Goal: Task Accomplishment & Management: Use online tool/utility

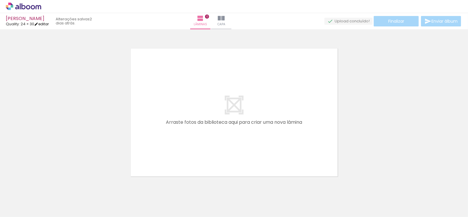
click at [47, 24] on link "editar" at bounding box center [41, 23] width 15 height 5
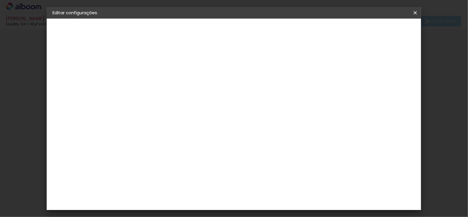
click at [254, 64] on div at bounding box center [251, 62] width 5 height 5
type paper-checkbox "on"
click at [254, 64] on div at bounding box center [251, 62] width 5 height 5
click at [415, 14] on iron-icon at bounding box center [415, 13] width 7 height 6
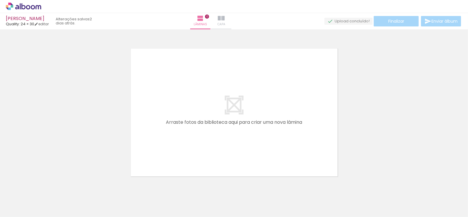
click at [225, 21] on iron-icon at bounding box center [221, 18] width 7 height 7
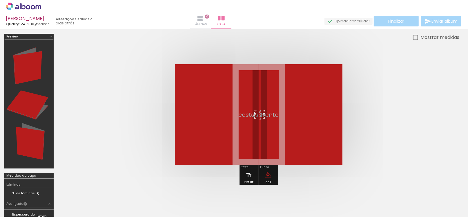
click at [204, 19] on iron-icon at bounding box center [200, 18] width 7 height 7
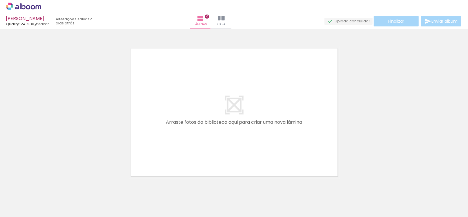
click at [27, 199] on input "Todas as fotos" at bounding box center [16, 199] width 22 height 5
click at [48, 147] on div at bounding box center [234, 104] width 468 height 147
click at [415, 209] on div at bounding box center [413, 197] width 29 height 29
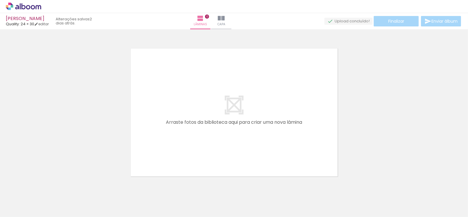
click at [255, 203] on div at bounding box center [243, 197] width 29 height 29
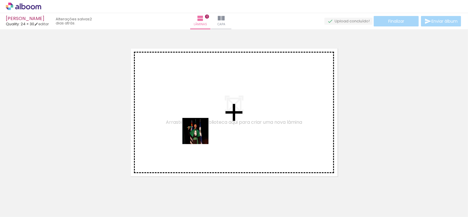
drag, startPoint x: 142, startPoint y: 203, endPoint x: 200, endPoint y: 135, distance: 89.1
click at [200, 135] on quentale-workspace at bounding box center [234, 108] width 468 height 217
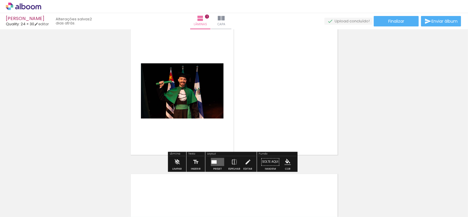
scroll to position [0, 0]
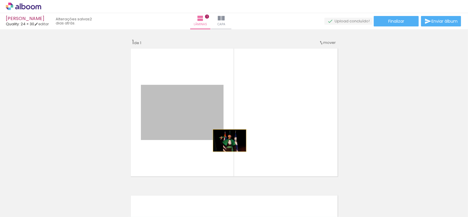
drag, startPoint x: 179, startPoint y: 115, endPoint x: 272, endPoint y: 125, distance: 93.4
click at [272, 126] on quentale-layouter at bounding box center [235, 112] width 212 height 132
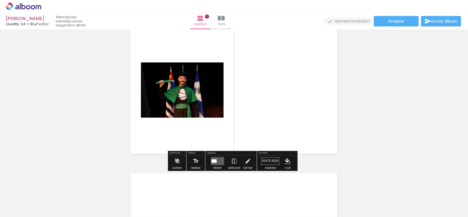
scroll to position [48, 0]
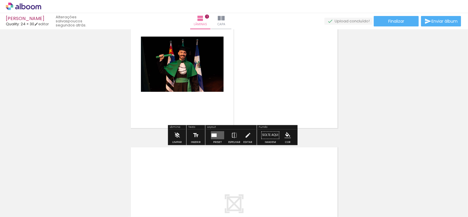
click at [194, 137] on iron-icon at bounding box center [196, 135] width 6 height 12
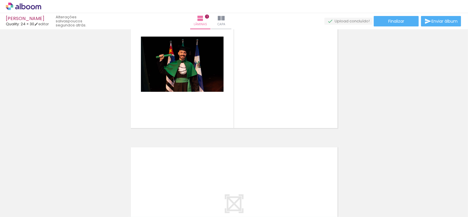
click at [87, 199] on div at bounding box center [81, 197] width 29 height 29
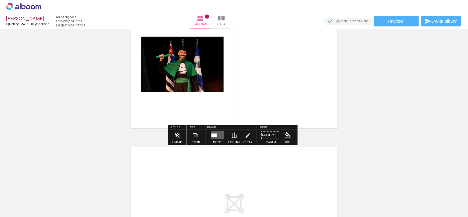
scroll to position [0, 0]
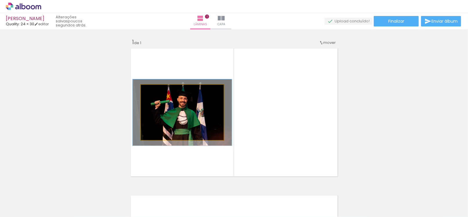
drag, startPoint x: 153, startPoint y: 91, endPoint x: 157, endPoint y: 91, distance: 4.1
click at [157, 91] on div at bounding box center [158, 90] width 5 height 5
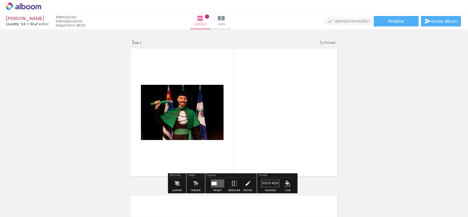
click at [197, 121] on paper-item at bounding box center [200, 121] width 10 height 4
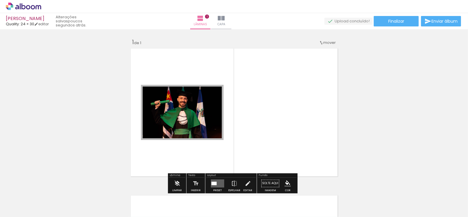
click at [197, 115] on paper-item at bounding box center [200, 117] width 10 height 4
click at [197, 111] on paper-item at bounding box center [200, 113] width 10 height 4
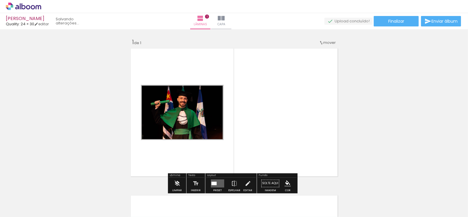
click at [197, 107] on paper-item at bounding box center [200, 108] width 10 height 4
click at [197, 102] on paper-item at bounding box center [200, 104] width 10 height 4
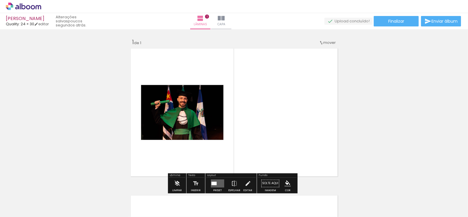
click at [197, 98] on paper-item at bounding box center [200, 100] width 10 height 4
click at [160, 165] on quentale-layouter at bounding box center [235, 112] width 212 height 132
drag, startPoint x: 111, startPoint y: 138, endPoint x: 138, endPoint y: 126, distance: 29.2
click at [111, 138] on div "Inserir lâmina 1 de 1" at bounding box center [234, 178] width 468 height 294
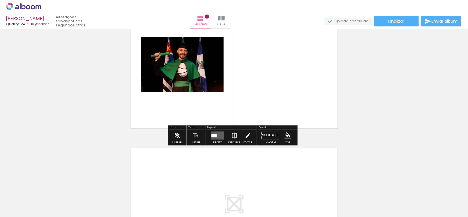
scroll to position [48, 0]
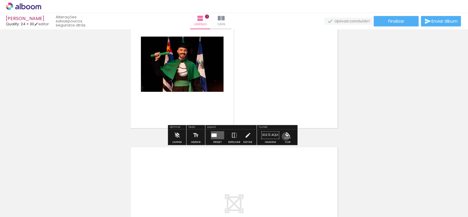
click at [285, 136] on iron-icon "color picker" at bounding box center [288, 135] width 6 height 6
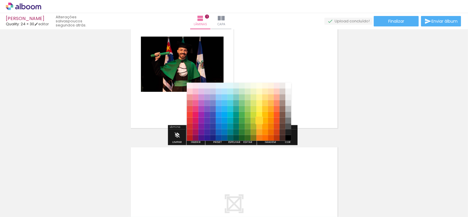
click at [260, 121] on paper-item "#fdd835" at bounding box center [259, 120] width 6 height 6
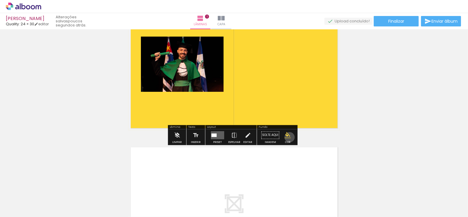
click at [288, 137] on iron-icon "color picker" at bounding box center [288, 135] width 6 height 6
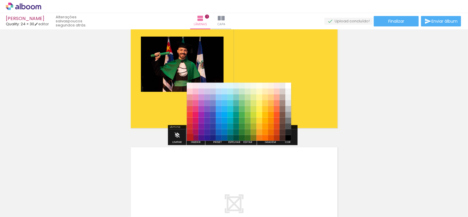
click at [189, 137] on paper-item "#b71c1c" at bounding box center [190, 138] width 6 height 6
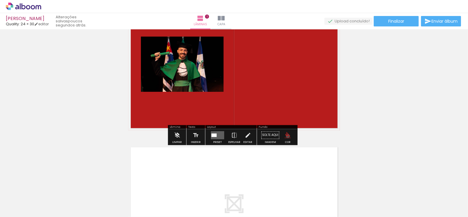
click at [286, 136] on iron-icon "color picker" at bounding box center [288, 135] width 6 height 6
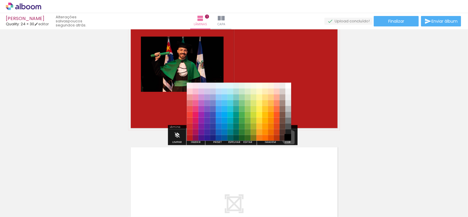
click at [287, 137] on paper-item "#000000" at bounding box center [288, 138] width 6 height 6
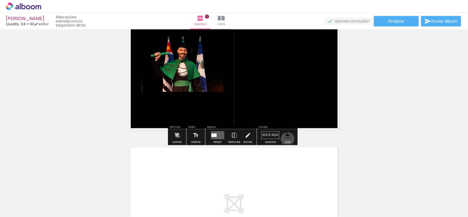
click at [285, 139] on paper-menu-button "#ffebee #ffcdd2 #ef9a9a #e57373 #ef5350 #f44336 #e53935 #d32f2f #c62828 #b71c1c…" at bounding box center [287, 135] width 11 height 11
click at [285, 135] on iron-icon "color picker" at bounding box center [288, 135] width 6 height 6
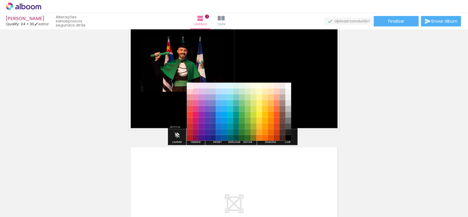
click at [189, 86] on paper-item "#ffebee" at bounding box center [190, 85] width 6 height 6
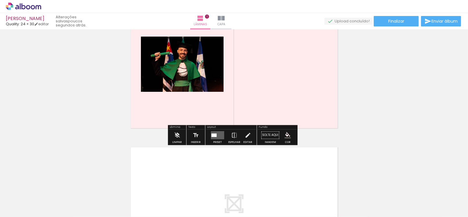
click at [98, 133] on div "Inserir lâmina 1 de 1" at bounding box center [234, 130] width 468 height 294
click at [363, 125] on div "Inserir lâmina 1 de 1" at bounding box center [234, 130] width 468 height 294
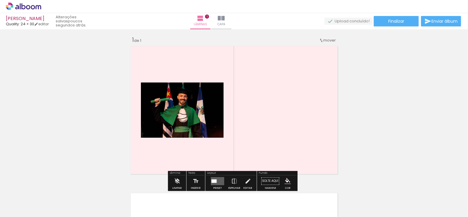
scroll to position [0, 0]
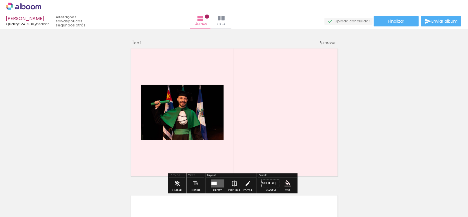
click at [275, 102] on quentale-layouter at bounding box center [235, 112] width 212 height 132
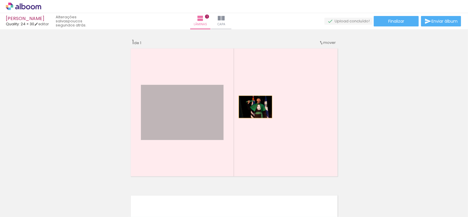
drag, startPoint x: 191, startPoint y: 111, endPoint x: 317, endPoint y: 107, distance: 125.7
click at [317, 107] on quentale-layouter at bounding box center [235, 112] width 212 height 132
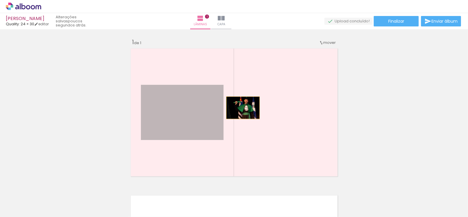
drag, startPoint x: 205, startPoint y: 109, endPoint x: 241, endPoint y: 108, distance: 36.3
click at [241, 108] on quentale-layouter at bounding box center [235, 112] width 212 height 132
drag, startPoint x: 188, startPoint y: 109, endPoint x: 247, endPoint y: 110, distance: 58.9
click at [247, 110] on quentale-layouter at bounding box center [235, 112] width 212 height 132
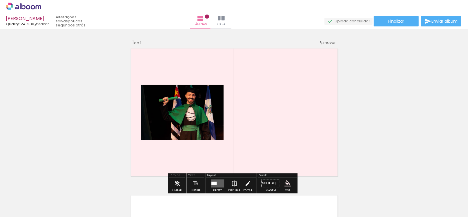
click at [144, 91] on iron-icon at bounding box center [147, 91] width 6 height 6
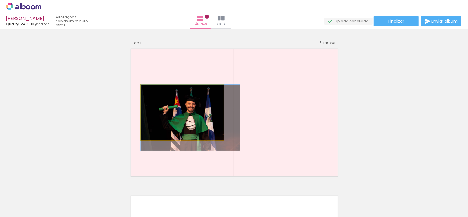
drag, startPoint x: 143, startPoint y: 91, endPoint x: 160, endPoint y: 102, distance: 19.8
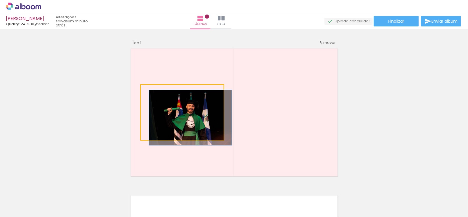
drag, startPoint x: 156, startPoint y: 91, endPoint x: 147, endPoint y: 91, distance: 9.6
click at [147, 91] on div at bounding box center [163, 90] width 40 height 9
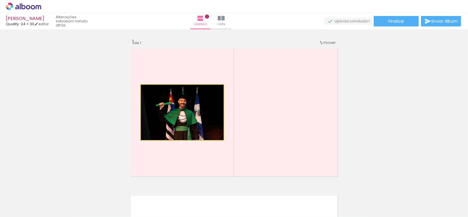
drag, startPoint x: 176, startPoint y: 121, endPoint x: 165, endPoint y: 114, distance: 13.0
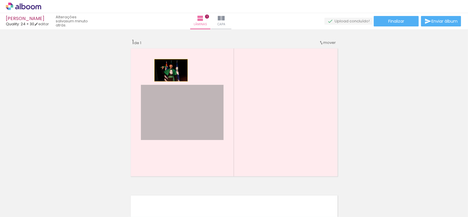
drag, startPoint x: 171, startPoint y: 118, endPoint x: 169, endPoint y: 70, distance: 47.6
click at [169, 70] on quentale-layouter at bounding box center [235, 112] width 212 height 132
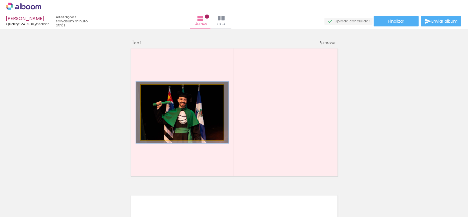
click at [155, 91] on div at bounding box center [156, 90] width 5 height 5
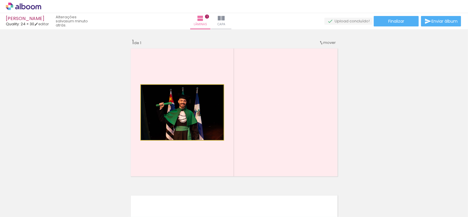
drag, startPoint x: 155, startPoint y: 91, endPoint x: 148, endPoint y: 91, distance: 7.3
type paper-slider "100"
click at [150, 91] on div at bounding box center [154, 90] width 9 height 9
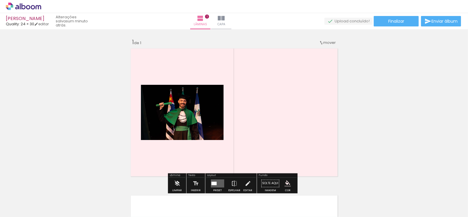
click at [108, 104] on div "Inserir lâmina 1 de 1" at bounding box center [234, 178] width 468 height 294
click at [0, 0] on slot "P&B" at bounding box center [0, 0] width 0 height 0
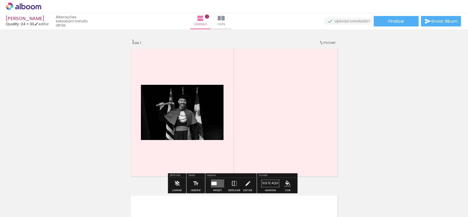
click at [0, 0] on slot "P&B" at bounding box center [0, 0] width 0 height 0
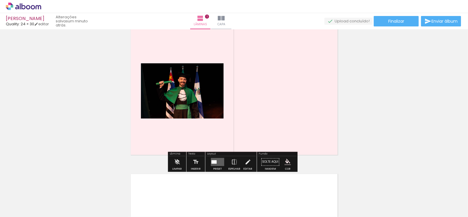
scroll to position [48, 0]
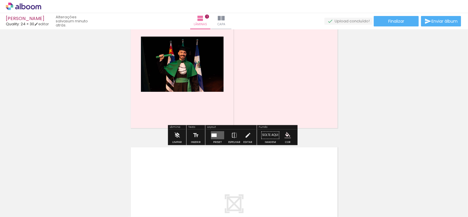
click at [214, 134] on div at bounding box center [214, 134] width 5 height 3
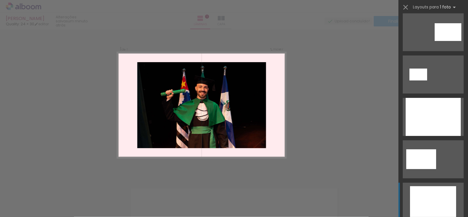
scroll to position [0, 0]
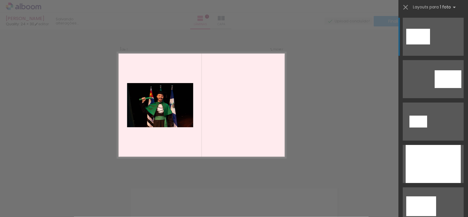
click at [411, 25] on quentale-layouter at bounding box center [433, 37] width 61 height 38
click at [405, 5] on iron-icon at bounding box center [406, 7] width 8 height 8
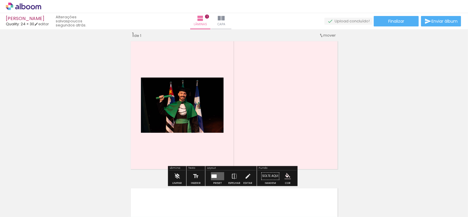
click at [324, 33] on span "mover" at bounding box center [330, 35] width 12 height 6
click at [358, 47] on div "Inserir lâmina 1 de 1" at bounding box center [234, 171] width 468 height 294
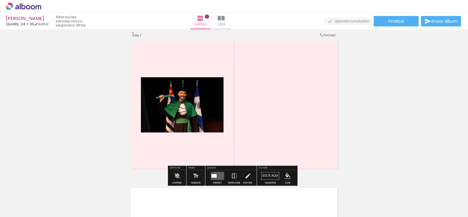
scroll to position [7, 0]
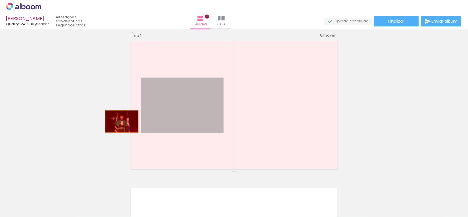
drag, startPoint x: 170, startPoint y: 104, endPoint x: 92, endPoint y: 128, distance: 82.3
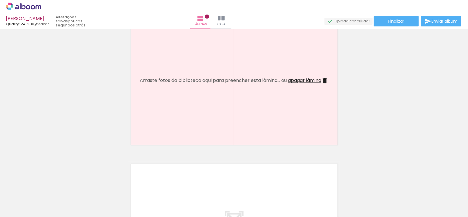
scroll to position [104, 0]
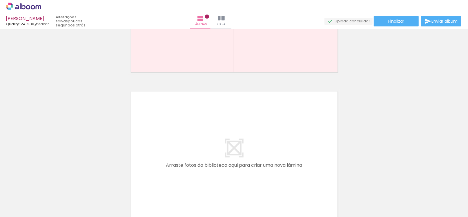
click at [181, 122] on quentale-layouter at bounding box center [235, 155] width 212 height 132
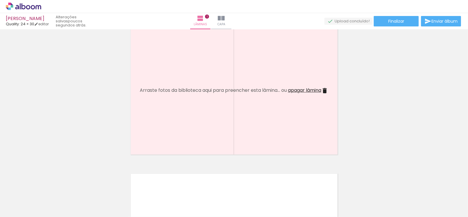
scroll to position [7, 0]
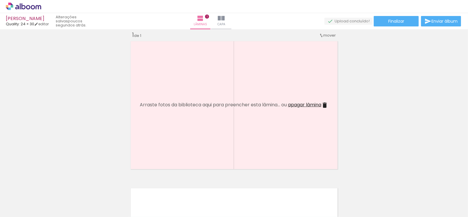
click at [185, 95] on quentale-layouter at bounding box center [235, 105] width 212 height 132
click at [300, 104] on span "apagar lâmina" at bounding box center [304, 104] width 33 height 7
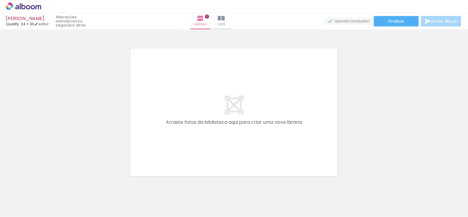
click at [227, 126] on quentale-layouter at bounding box center [235, 112] width 212 height 132
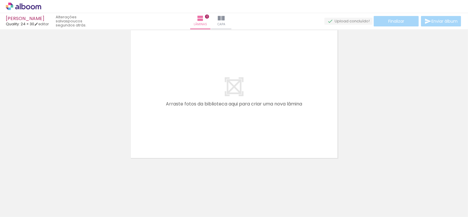
click at [159, 201] on div at bounding box center [155, 197] width 29 height 29
click at [225, 17] on iron-icon at bounding box center [221, 18] width 7 height 7
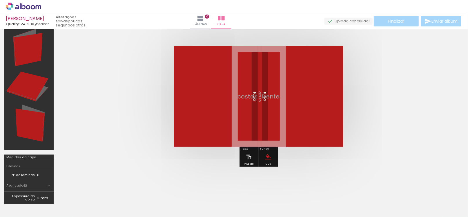
scroll to position [0, 3396]
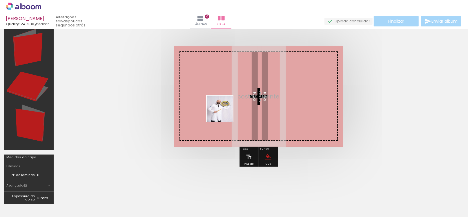
drag, startPoint x: 235, startPoint y: 188, endPoint x: 224, endPoint y: 113, distance: 75.9
click at [224, 113] on quentale-workspace at bounding box center [234, 108] width 468 height 217
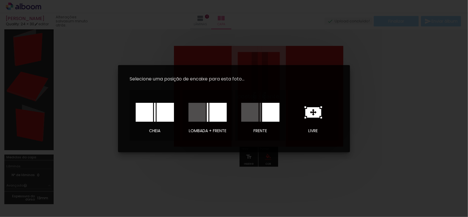
click at [370, 124] on iron-overlay-backdrop at bounding box center [234, 108] width 468 height 217
click at [312, 114] on icon at bounding box center [314, 112] width 16 height 10
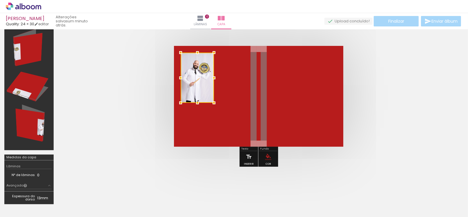
drag, startPoint x: 250, startPoint y: 105, endPoint x: 195, endPoint y: 86, distance: 58.4
click at [195, 86] on div at bounding box center [197, 78] width 33 height 50
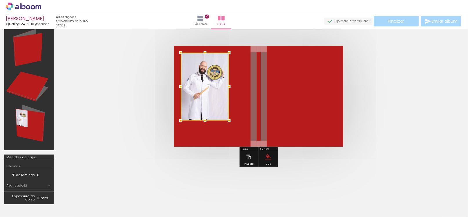
drag, startPoint x: 214, startPoint y: 104, endPoint x: 227, endPoint y: 116, distance: 17.8
click at [227, 116] on div at bounding box center [229, 121] width 12 height 12
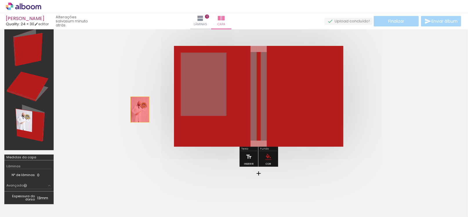
drag, startPoint x: 212, startPoint y: 90, endPoint x: 137, endPoint y: 109, distance: 77.5
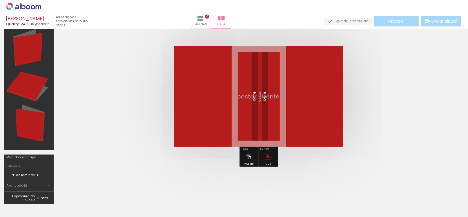
scroll to position [0, 0]
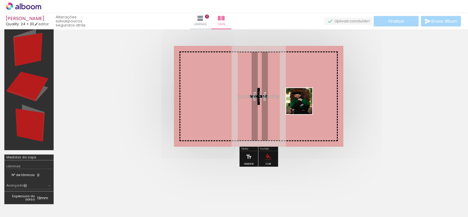
drag, startPoint x: 259, startPoint y: 203, endPoint x: 304, endPoint y: 105, distance: 107.6
click at [304, 105] on quentale-workspace at bounding box center [234, 108] width 468 height 217
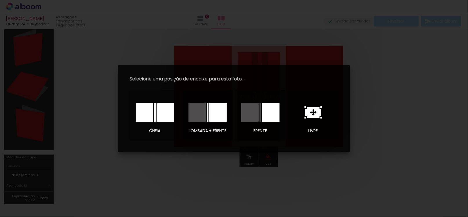
click at [199, 113] on div at bounding box center [197, 112] width 17 height 19
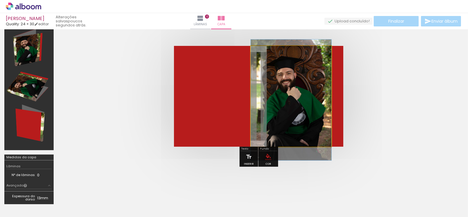
drag, startPoint x: 296, startPoint y: 121, endPoint x: 308, endPoint y: 124, distance: 11.9
drag, startPoint x: 275, startPoint y: 59, endPoint x: 263, endPoint y: 61, distance: 11.7
type paper-slider "100"
click at [263, 61] on div at bounding box center [281, 60] width 40 height 9
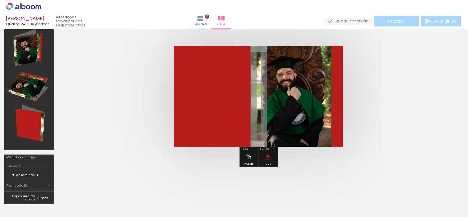
drag, startPoint x: 297, startPoint y: 70, endPoint x: 300, endPoint y: 76, distance: 6.8
click at [300, 76] on quentale-photo at bounding box center [291, 96] width 81 height 101
click at [369, 92] on quentale-cover at bounding box center [258, 96] width 355 height 101
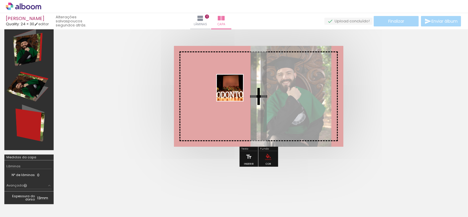
drag, startPoint x: 439, startPoint y: 186, endPoint x: 234, endPoint y: 92, distance: 225.0
click at [234, 92] on quentale-workspace at bounding box center [234, 108] width 468 height 217
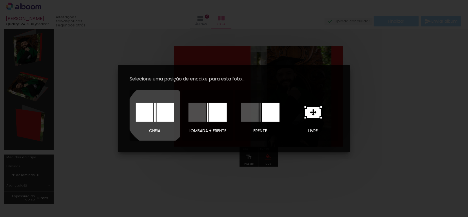
click at [158, 114] on div at bounding box center [165, 112] width 17 height 19
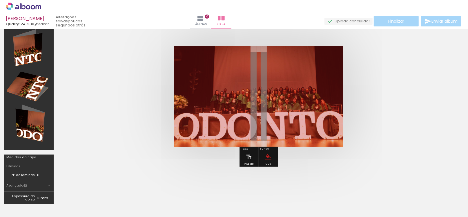
drag, startPoint x: 258, startPoint y: 59, endPoint x: 250, endPoint y: 64, distance: 9.4
click at [250, 64] on div at bounding box center [251, 60] width 9 height 9
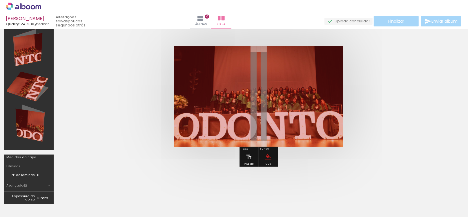
click at [355, 95] on quentale-cover at bounding box center [258, 96] width 355 height 101
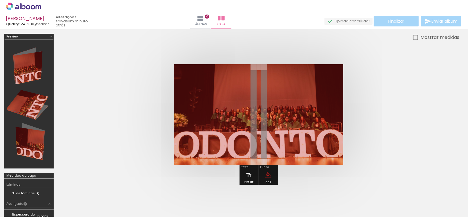
scroll to position [0, 0]
click at [199, 91] on div at bounding box center [204, 102] width 46 height 63
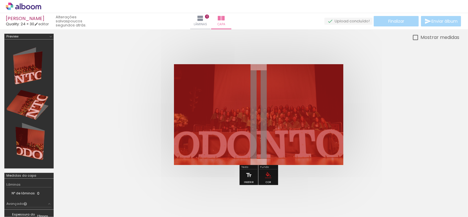
drag, startPoint x: 252, startPoint y: 79, endPoint x: 243, endPoint y: 79, distance: 8.4
click at [243, 79] on div at bounding box center [243, 78] width 3 height 3
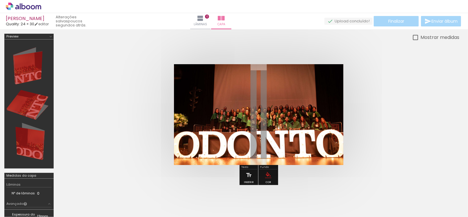
drag, startPoint x: 245, startPoint y: 78, endPoint x: 267, endPoint y: 79, distance: 22.4
type paper-slider "100"
click at [267, 74] on div "P&B Largura Cor" at bounding box center [268, 74] width 169 height 0
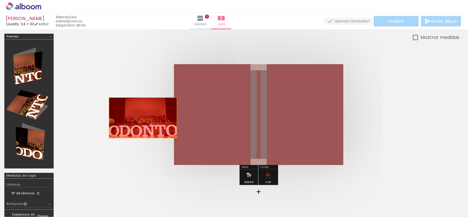
drag, startPoint x: 249, startPoint y: 115, endPoint x: 145, endPoint y: 118, distance: 104.5
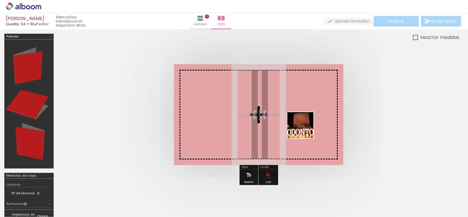
drag, startPoint x: 429, startPoint y: 189, endPoint x: 293, endPoint y: 124, distance: 150.5
click at [294, 124] on quentale-workspace at bounding box center [234, 108] width 468 height 217
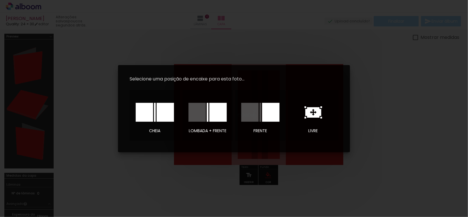
drag, startPoint x: 150, startPoint y: 113, endPoint x: 154, endPoint y: 112, distance: 3.9
click at [150, 113] on div at bounding box center [144, 112] width 17 height 19
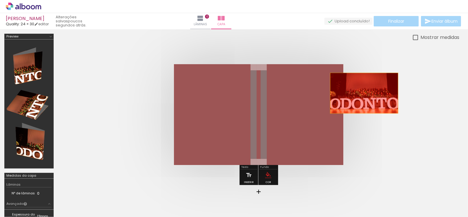
drag, startPoint x: 282, startPoint y: 93, endPoint x: 364, endPoint y: 93, distance: 82.1
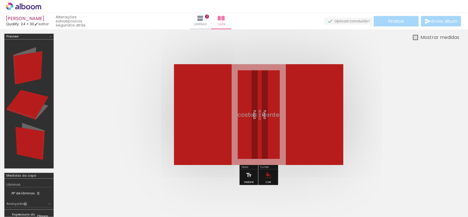
click at [415, 36] on div at bounding box center [415, 37] width 5 height 5
type paper-checkbox "on"
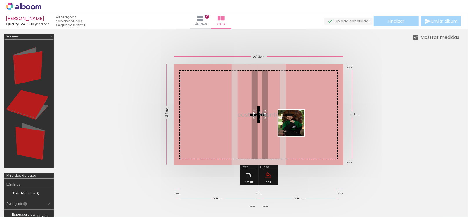
drag, startPoint x: 254, startPoint y: 198, endPoint x: 297, endPoint y: 125, distance: 84.6
click at [297, 125] on quentale-workspace at bounding box center [234, 108] width 468 height 217
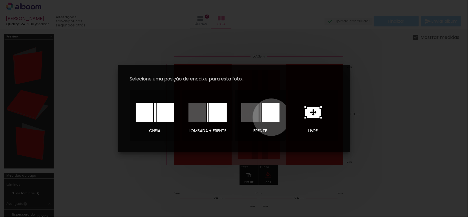
click at [272, 117] on div at bounding box center [270, 112] width 17 height 19
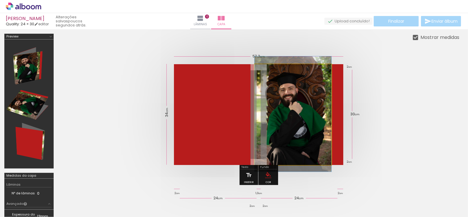
drag, startPoint x: 313, startPoint y: 133, endPoint x: 321, endPoint y: 133, distance: 8.1
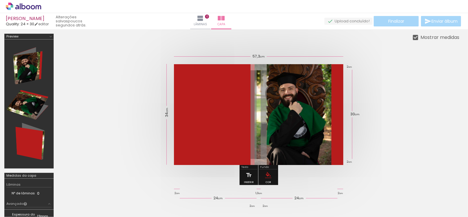
scroll to position [0, 320]
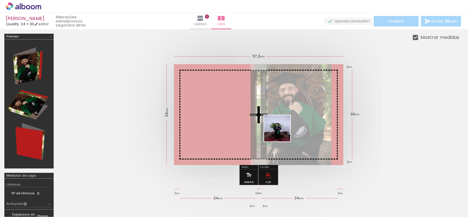
drag, startPoint x: 200, startPoint y: 201, endPoint x: 292, endPoint y: 128, distance: 117.6
click at [292, 128] on quentale-workspace at bounding box center [234, 108] width 468 height 217
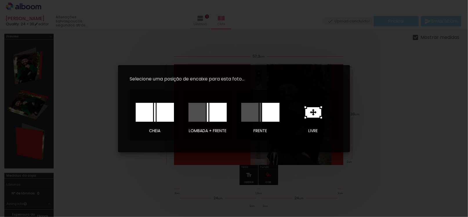
click at [263, 116] on div at bounding box center [270, 112] width 17 height 19
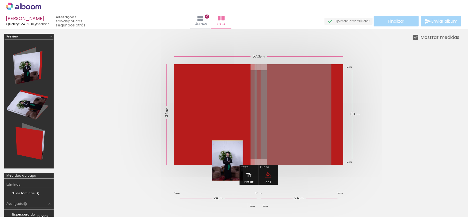
drag, startPoint x: 295, startPoint y: 129, endPoint x: 231, endPoint y: 135, distance: 64.1
click at [231, 137] on quentale-layouter at bounding box center [258, 114] width 169 height 101
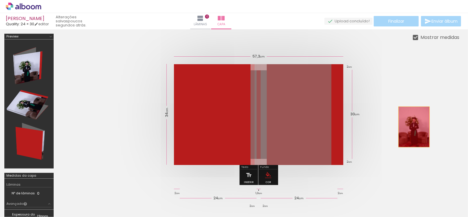
drag, startPoint x: 296, startPoint y: 129, endPoint x: 411, endPoint y: 124, distance: 114.7
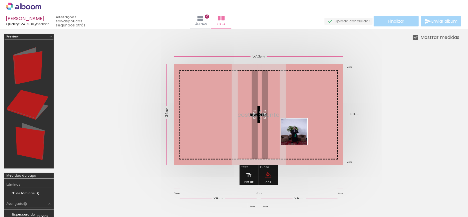
drag, startPoint x: 186, startPoint y: 198, endPoint x: 299, endPoint y: 136, distance: 128.8
click at [299, 136] on quentale-workspace at bounding box center [234, 108] width 468 height 217
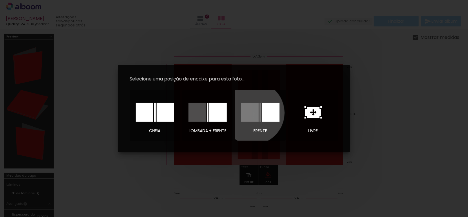
click at [253, 113] on div at bounding box center [249, 112] width 17 height 19
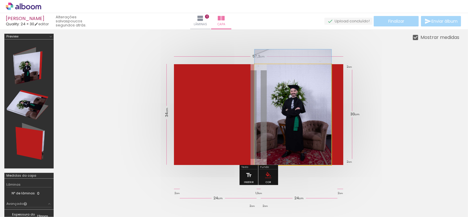
drag, startPoint x: 304, startPoint y: 126, endPoint x: 304, endPoint y: 111, distance: 15.4
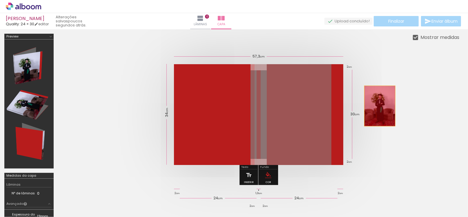
drag, startPoint x: 300, startPoint y: 104, endPoint x: 380, endPoint y: 106, distance: 79.8
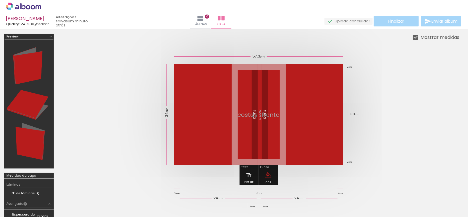
scroll to position [0, 3480]
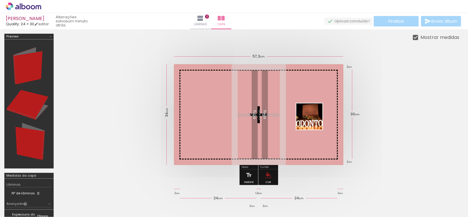
drag, startPoint x: 446, startPoint y: 193, endPoint x: 314, endPoint y: 121, distance: 150.1
click at [314, 121] on quentale-workspace at bounding box center [234, 108] width 468 height 217
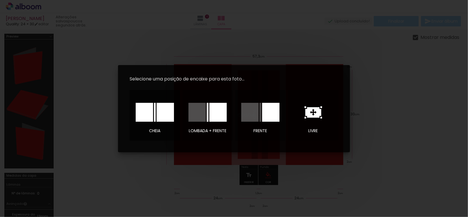
click at [163, 114] on div at bounding box center [165, 112] width 17 height 19
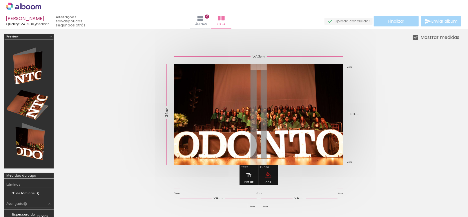
click at [0, 0] on slot "P&B" at bounding box center [0, 0] width 0 height 0
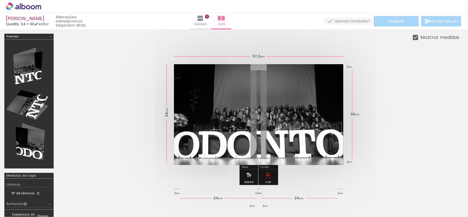
click at [0, 0] on slot "P&B" at bounding box center [0, 0] width 0 height 0
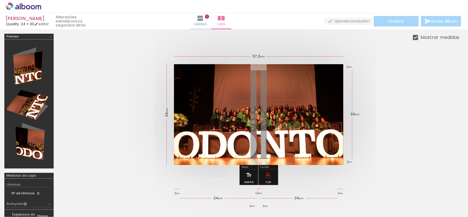
click at [283, 80] on div at bounding box center [282, 79] width 7 height 6
click at [284, 108] on paper-item at bounding box center [282, 109] width 10 height 4
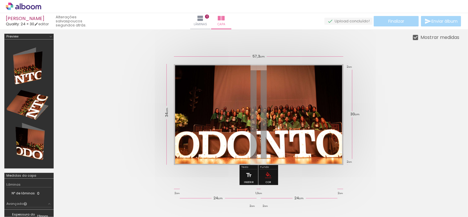
click at [282, 79] on div at bounding box center [282, 79] width 7 height 6
click at [282, 88] on span at bounding box center [283, 88] width 6 height 1
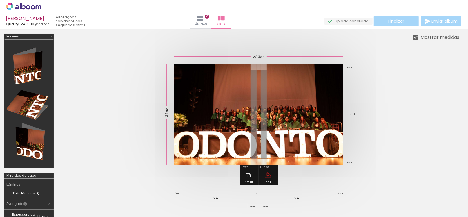
click at [428, 103] on quentale-cover at bounding box center [258, 114] width 355 height 101
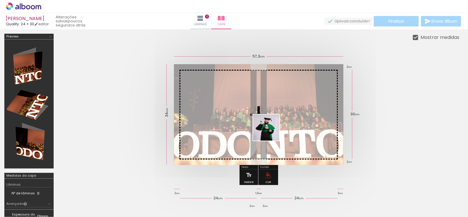
drag, startPoint x: 126, startPoint y: 199, endPoint x: 287, endPoint y: 124, distance: 177.3
click at [287, 124] on quentale-workspace at bounding box center [234, 108] width 468 height 217
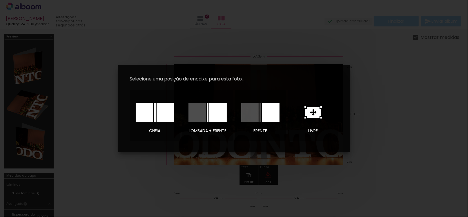
click at [246, 109] on div at bounding box center [249, 112] width 17 height 19
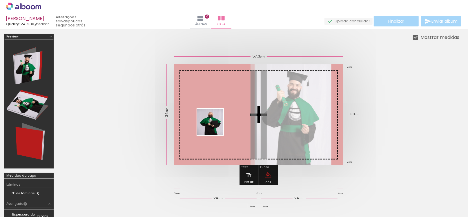
drag, startPoint x: 91, startPoint y: 189, endPoint x: 215, endPoint y: 126, distance: 139.2
click at [215, 126] on quentale-workspace at bounding box center [234, 108] width 468 height 217
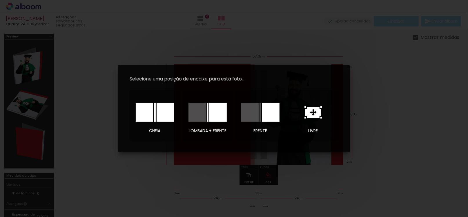
click at [95, 153] on iron-overlay-backdrop at bounding box center [234, 108] width 468 height 217
click at [213, 109] on div at bounding box center [217, 112] width 17 height 19
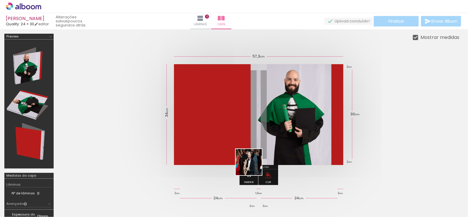
drag, startPoint x: 218, startPoint y: 198, endPoint x: 287, endPoint y: 131, distance: 95.8
click at [287, 131] on quentale-workspace at bounding box center [234, 108] width 468 height 217
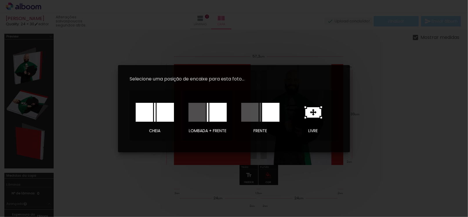
click at [203, 112] on div at bounding box center [197, 112] width 17 height 19
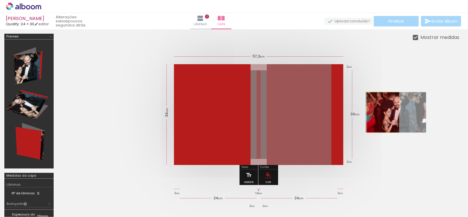
drag, startPoint x: 300, startPoint y: 110, endPoint x: 340, endPoint y: 118, distance: 40.6
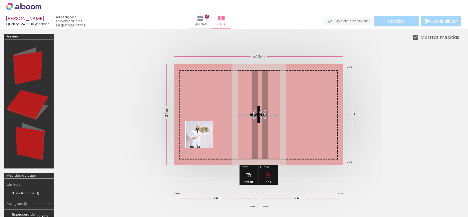
drag, startPoint x: 158, startPoint y: 196, endPoint x: 207, endPoint y: 133, distance: 80.3
click at [207, 133] on quentale-workspace at bounding box center [234, 108] width 468 height 217
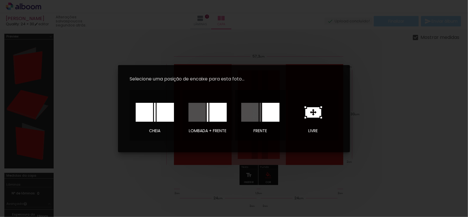
click at [256, 118] on div at bounding box center [249, 112] width 17 height 19
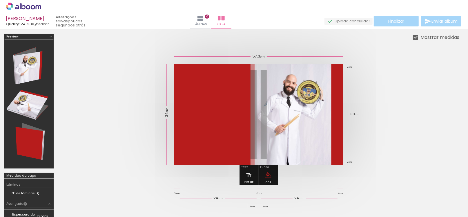
drag, startPoint x: 404, startPoint y: 117, endPoint x: 344, endPoint y: 122, distance: 61.1
click at [395, 118] on quentale-cover at bounding box center [258, 114] width 355 height 101
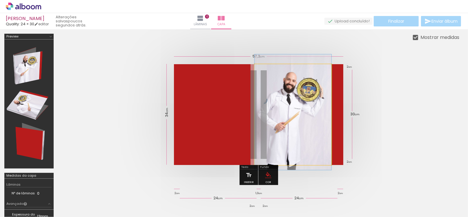
drag, startPoint x: 309, startPoint y: 125, endPoint x: 320, endPoint y: 123, distance: 11.8
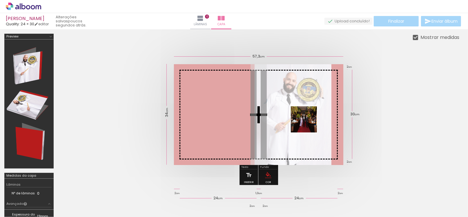
drag, startPoint x: 284, startPoint y: 197, endPoint x: 308, endPoint y: 124, distance: 77.7
click at [308, 124] on quentale-workspace at bounding box center [234, 108] width 468 height 217
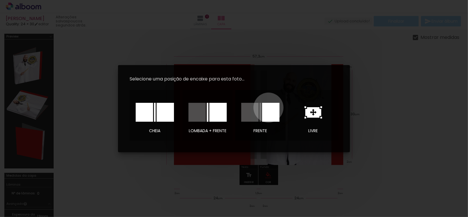
click at [269, 107] on div at bounding box center [270, 112] width 17 height 19
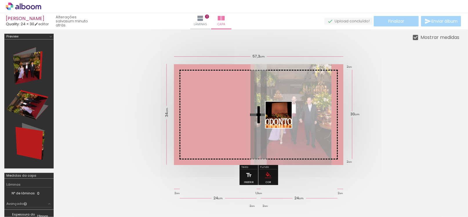
drag, startPoint x: 406, startPoint y: 175, endPoint x: 283, endPoint y: 119, distance: 135.3
click at [283, 119] on quentale-workspace at bounding box center [234, 108] width 468 height 217
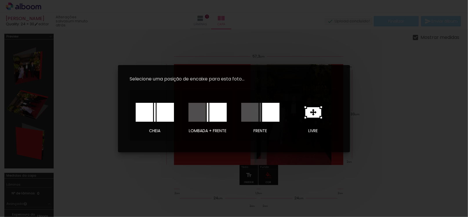
drag, startPoint x: 392, startPoint y: 105, endPoint x: 365, endPoint y: 113, distance: 28.6
click at [391, 105] on iron-overlay-backdrop at bounding box center [234, 108] width 468 height 217
click at [140, 114] on div at bounding box center [144, 112] width 17 height 19
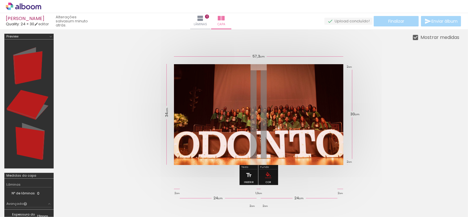
drag, startPoint x: 236, startPoint y: 79, endPoint x: 256, endPoint y: 80, distance: 19.7
click at [256, 80] on div at bounding box center [248, 78] width 23 height 9
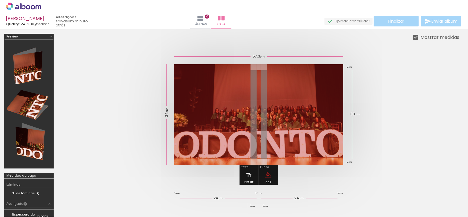
drag, startPoint x: 258, startPoint y: 79, endPoint x: 248, endPoint y: 79, distance: 9.9
click at [249, 79] on div at bounding box center [250, 78] width 3 height 3
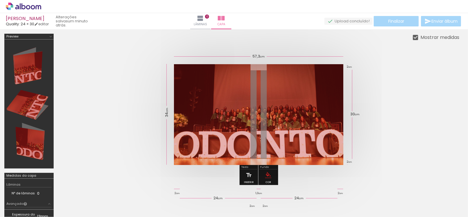
drag, startPoint x: 251, startPoint y: 79, endPoint x: 255, endPoint y: 80, distance: 4.2
click at [255, 80] on div at bounding box center [251, 78] width 9 height 9
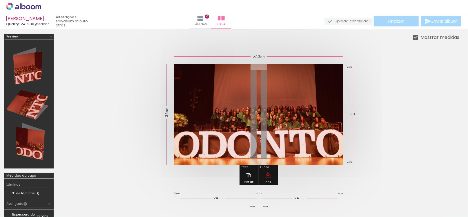
drag, startPoint x: 254, startPoint y: 80, endPoint x: 259, endPoint y: 80, distance: 4.9
click at [259, 80] on div at bounding box center [256, 78] width 9 height 9
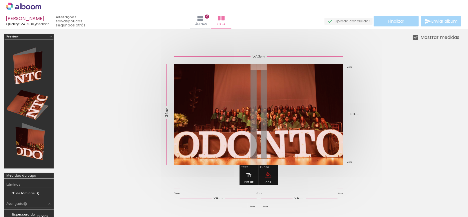
scroll to position [0, 3103]
click at [211, 21] on paper-button "Lâminas 0" at bounding box center [200, 21] width 20 height 16
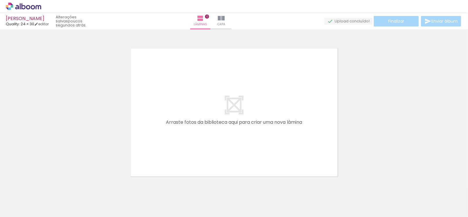
click at [219, 100] on quentale-layouter at bounding box center [235, 112] width 212 height 132
drag, startPoint x: 445, startPoint y: 195, endPoint x: 254, endPoint y: 117, distance: 206.5
click at [254, 117] on quentale-workspace at bounding box center [234, 108] width 468 height 217
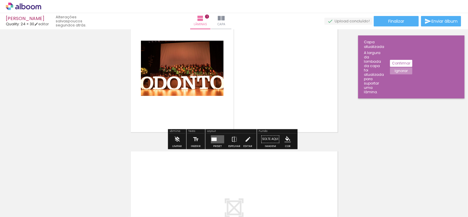
scroll to position [7, 0]
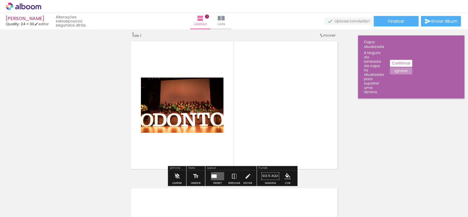
click at [402, 99] on div "Inserir lâmina 1 de 1" at bounding box center [234, 171] width 468 height 294
click at [232, 20] on paper-button "Capa" at bounding box center [221, 21] width 20 height 16
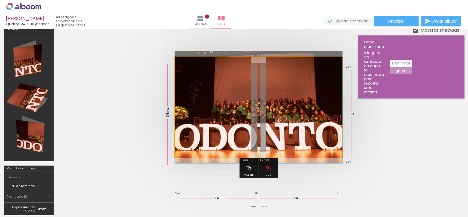
click at [265, 83] on quentale-photo at bounding box center [259, 107] width 168 height 101
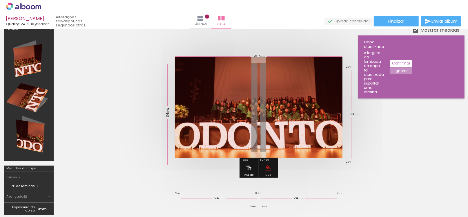
scroll to position [0, 3480]
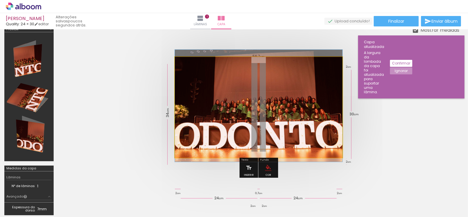
click at [328, 141] on quentale-photo at bounding box center [259, 107] width 168 height 101
click at [330, 142] on quentale-photo at bounding box center [259, 107] width 168 height 101
click at [277, 114] on quentale-photo at bounding box center [259, 107] width 168 height 101
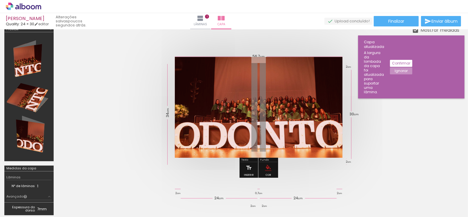
click at [276, 109] on quentale-photo at bounding box center [259, 107] width 168 height 101
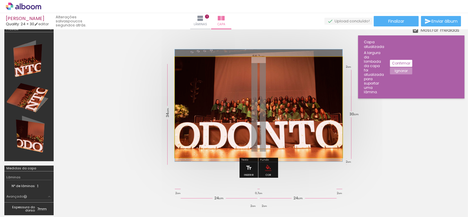
click at [328, 122] on quentale-photo at bounding box center [259, 107] width 168 height 101
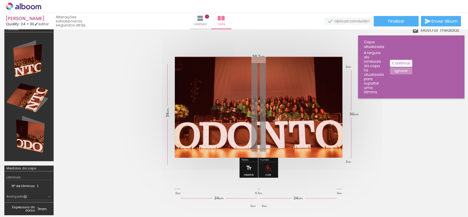
click at [0, 0] on slot "P&B" at bounding box center [0, 0] width 0 height 0
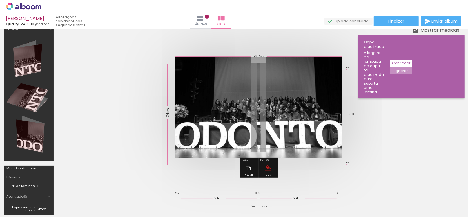
drag, startPoint x: 257, startPoint y: 72, endPoint x: 263, endPoint y: 72, distance: 6.4
click at [263, 72] on div at bounding box center [260, 71] width 9 height 9
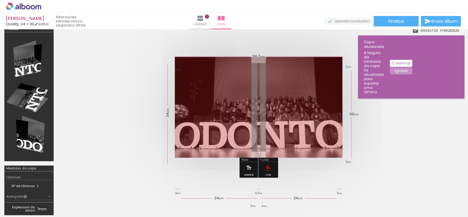
drag, startPoint x: 258, startPoint y: 71, endPoint x: 247, endPoint y: 71, distance: 11.6
click at [248, 71] on div at bounding box center [252, 71] width 9 height 9
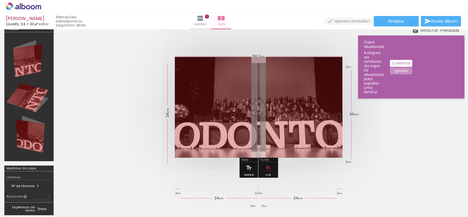
drag, startPoint x: 252, startPoint y: 71, endPoint x: 255, endPoint y: 72, distance: 3.5
click at [255, 72] on div at bounding box center [252, 71] width 9 height 9
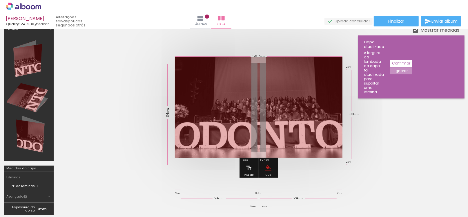
click at [0, 0] on slot "P&B" at bounding box center [0, 0] width 0 height 0
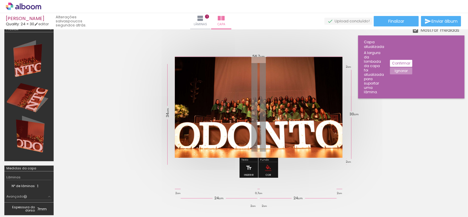
drag, startPoint x: 255, startPoint y: 72, endPoint x: 267, endPoint y: 72, distance: 12.5
click at [267, 67] on div "P&B Largura Cor" at bounding box center [269, 67] width 168 height 0
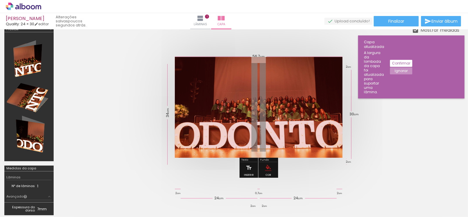
click at [254, 72] on div at bounding box center [255, 71] width 3 height 3
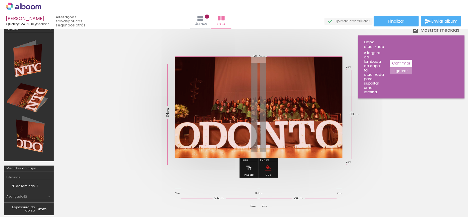
type paper-slider "85"
click at [255, 72] on div at bounding box center [256, 71] width 9 height 9
click at [328, 144] on quentale-photo at bounding box center [259, 107] width 168 height 101
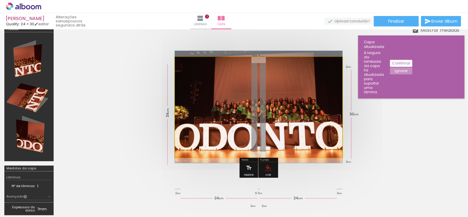
drag, startPoint x: 329, startPoint y: 144, endPoint x: 322, endPoint y: 145, distance: 6.5
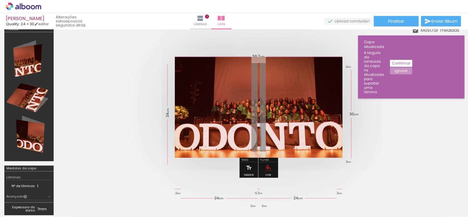
click at [336, 163] on div at bounding box center [259, 107] width 402 height 147
drag, startPoint x: 346, startPoint y: 166, endPoint x: 355, endPoint y: 160, distance: 10.5
click at [341, 169] on div at bounding box center [259, 107] width 402 height 147
drag, startPoint x: 359, startPoint y: 144, endPoint x: 356, endPoint y: 118, distance: 25.7
click at [360, 133] on quentale-cover at bounding box center [258, 107] width 355 height 101
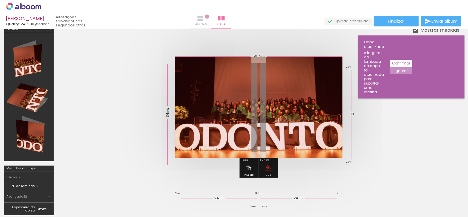
click at [204, 18] on iron-icon at bounding box center [200, 18] width 7 height 7
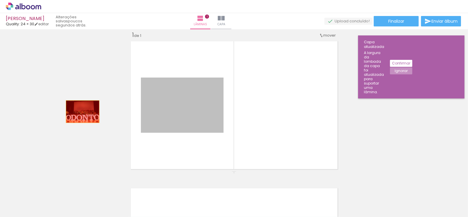
drag, startPoint x: 172, startPoint y: 108, endPoint x: 84, endPoint y: 112, distance: 88.6
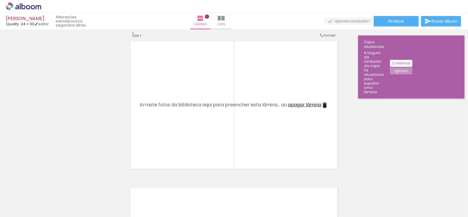
scroll to position [0, 68]
click at [175, 127] on quentale-layouter at bounding box center [235, 105] width 212 height 132
drag, startPoint x: 194, startPoint y: 77, endPoint x: 57, endPoint y: 118, distance: 142.6
click at [57, 118] on div "Inserir lâmina 1 de 1" at bounding box center [234, 171] width 468 height 294
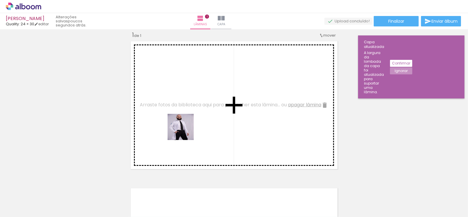
drag, startPoint x: 66, startPoint y: 198, endPoint x: 185, endPoint y: 131, distance: 137.0
click at [185, 131] on quentale-workspace at bounding box center [234, 108] width 468 height 217
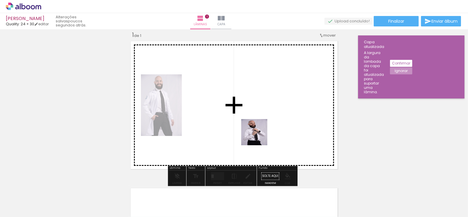
drag, startPoint x: 129, startPoint y: 204, endPoint x: 263, endPoint y: 130, distance: 152.6
click at [263, 130] on quentale-workspace at bounding box center [234, 108] width 468 height 217
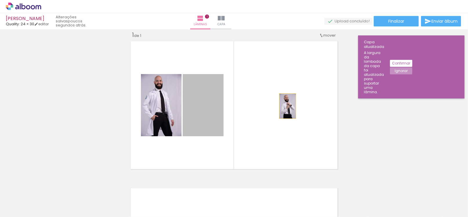
drag, startPoint x: 208, startPoint y: 108, endPoint x: 285, endPoint y: 106, distance: 77.2
click at [285, 106] on quentale-layouter at bounding box center [235, 105] width 212 height 132
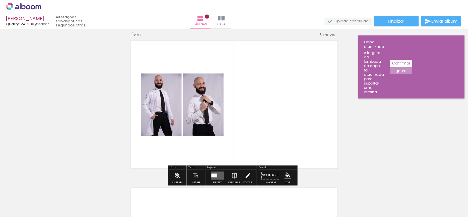
scroll to position [7, 0]
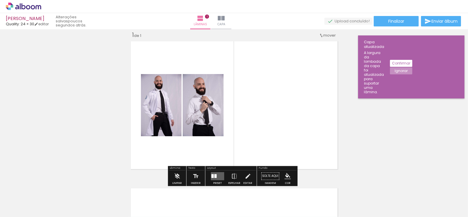
click at [212, 173] on quentale-layouter at bounding box center [217, 176] width 13 height 8
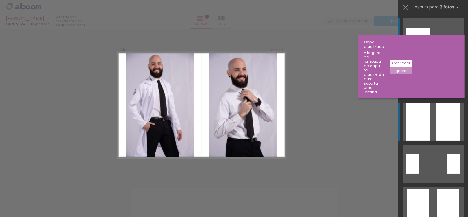
click at [430, 122] on quentale-layouter at bounding box center [433, 121] width 61 height 38
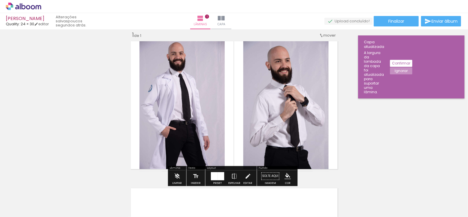
click at [287, 177] on iron-icon "color picker" at bounding box center [288, 176] width 6 height 6
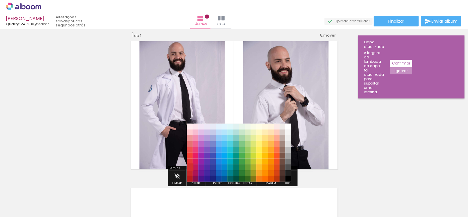
click at [188, 168] on paper-item "#d32f2f" at bounding box center [190, 167] width 6 height 6
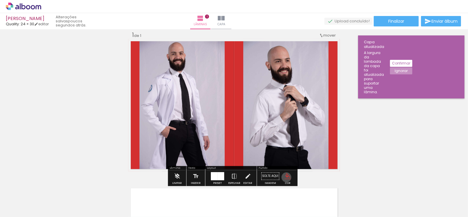
click at [285, 177] on iron-icon "color picker" at bounding box center [288, 176] width 6 height 6
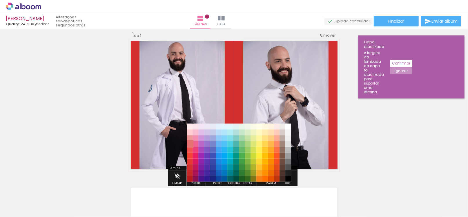
click at [189, 141] on paper-item "#e57373" at bounding box center [190, 144] width 6 height 6
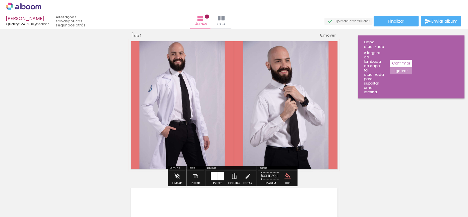
scroll to position [55, 0]
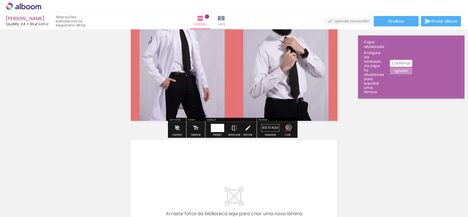
click at [287, 127] on iron-icon "color picker" at bounding box center [288, 128] width 6 height 6
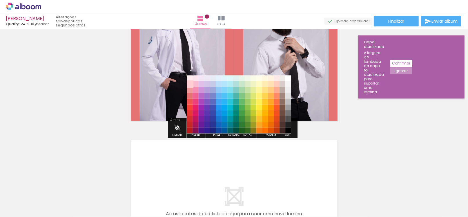
click at [188, 83] on paper-item "#ffcdd2" at bounding box center [190, 84] width 6 height 6
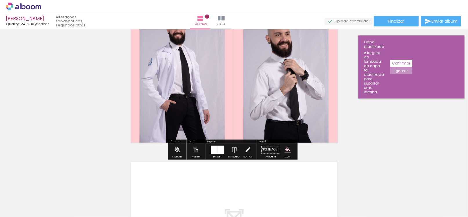
scroll to position [7, 0]
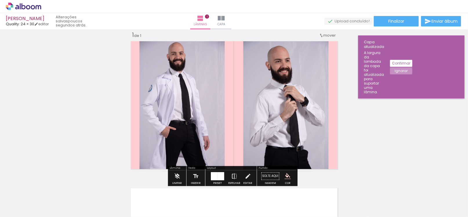
click at [232, 178] on iron-icon at bounding box center [234, 176] width 6 height 12
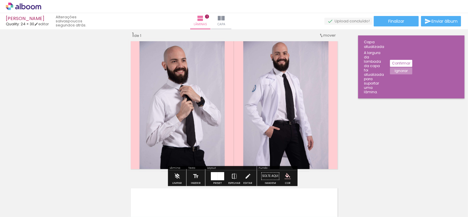
click at [232, 178] on iron-icon at bounding box center [234, 176] width 6 height 12
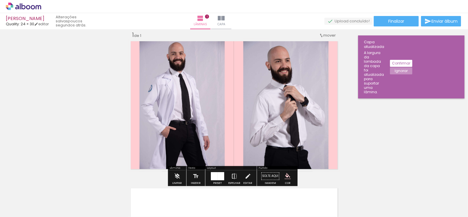
click at [232, 178] on iron-icon at bounding box center [234, 176] width 6 height 12
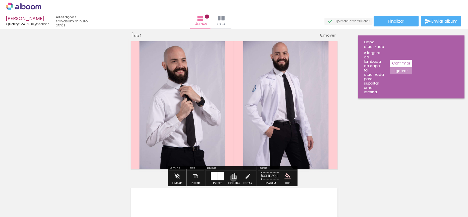
click at [232, 178] on iron-icon at bounding box center [234, 176] width 6 height 12
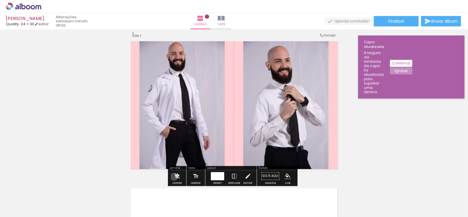
click at [174, 176] on iron-icon at bounding box center [177, 176] width 6 height 12
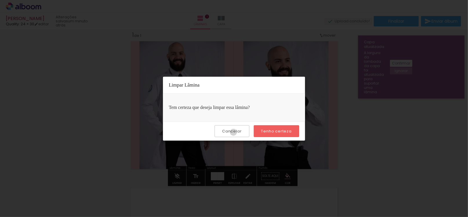
click at [0, 0] on slot "Cancelar" at bounding box center [0, 0] width 0 height 0
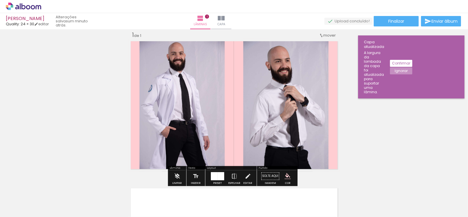
click at [215, 178] on div at bounding box center [214, 176] width 7 height 8
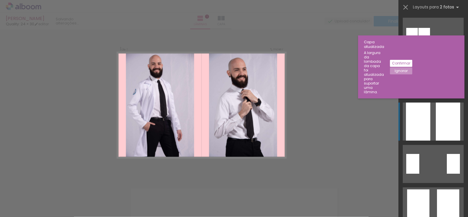
scroll to position [84, 0]
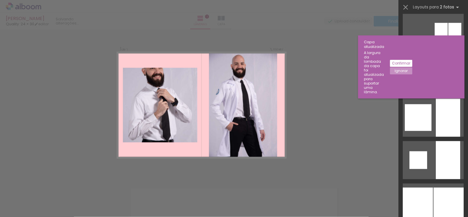
scroll to position [580, 0]
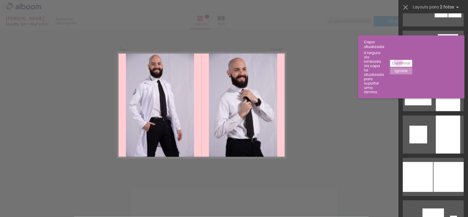
click at [0, 0] on slot "Confirmar" at bounding box center [0, 0] width 0 height 0
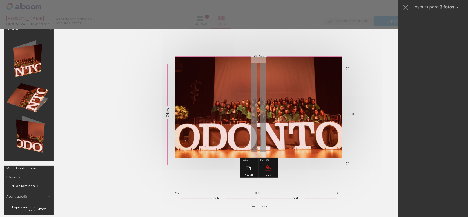
scroll to position [84, 0]
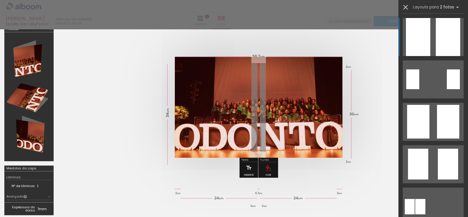
click at [407, 7] on iron-icon at bounding box center [406, 7] width 8 height 8
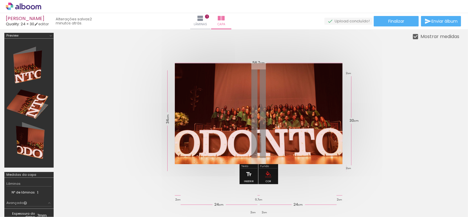
scroll to position [0, 0]
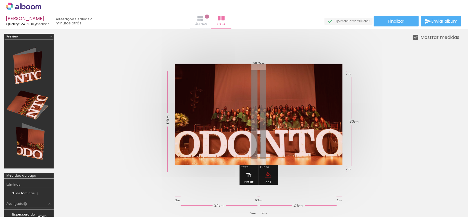
click at [204, 21] on iron-icon at bounding box center [200, 18] width 7 height 7
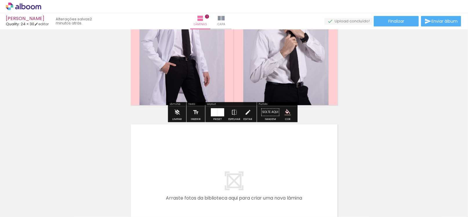
scroll to position [48, 0]
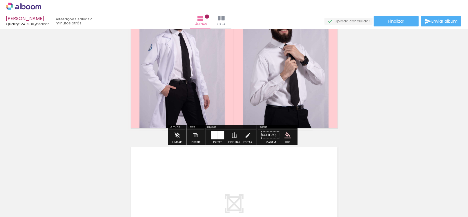
click at [218, 137] on div at bounding box center [221, 135] width 7 height 8
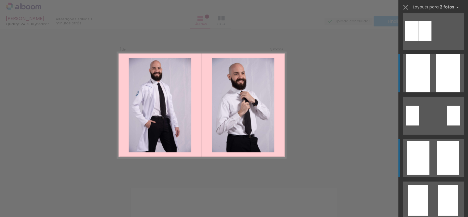
scroll to position [97, 0]
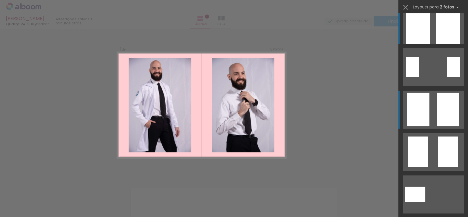
click at [421, 118] on div at bounding box center [418, 110] width 22 height 34
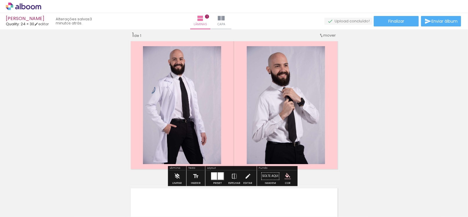
click at [0, 0] on slot "P&B" at bounding box center [0, 0] width 0 height 0
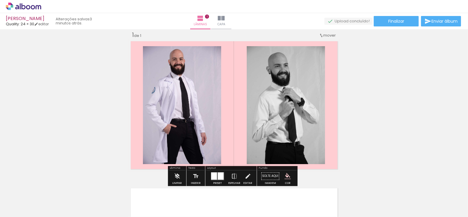
click at [0, 0] on slot "P&B" at bounding box center [0, 0] width 0 height 0
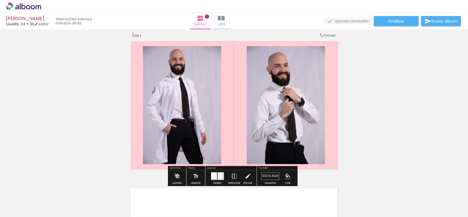
click at [0, 0] on slot "P&B" at bounding box center [0, 0] width 0 height 0
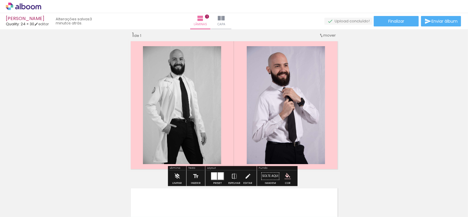
click at [0, 0] on slot "P&B" at bounding box center [0, 0] width 0 height 0
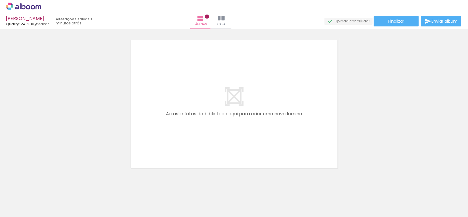
scroll to position [165, 0]
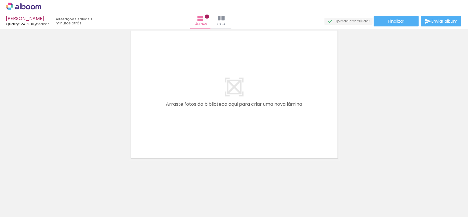
click at [210, 110] on quentale-layouter at bounding box center [235, 94] width 212 height 132
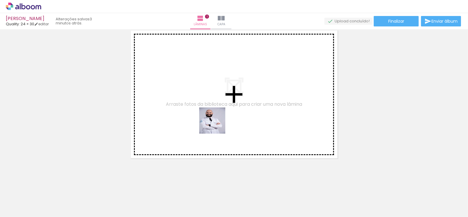
drag, startPoint x: 95, startPoint y: 200, endPoint x: 217, endPoint y: 125, distance: 142.8
click at [217, 125] on quentale-workspace at bounding box center [234, 108] width 468 height 217
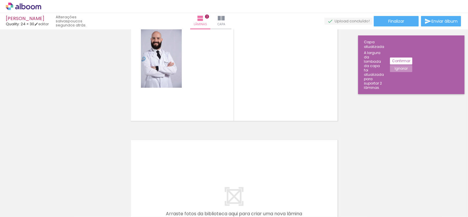
scroll to position [0, 3448]
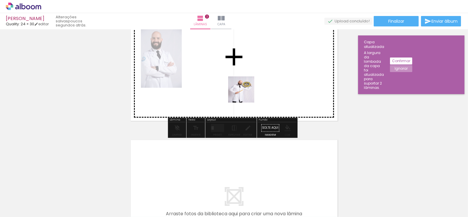
drag, startPoint x: 185, startPoint y: 199, endPoint x: 233, endPoint y: 92, distance: 117.3
click at [242, 94] on quentale-workspace at bounding box center [234, 108] width 468 height 217
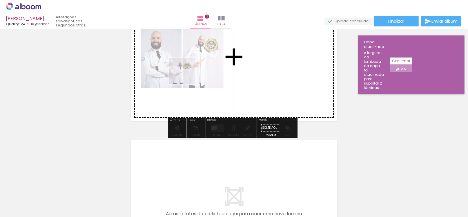
drag, startPoint x: 182, startPoint y: 196, endPoint x: 188, endPoint y: 109, distance: 86.4
click at [188, 93] on quentale-workspace at bounding box center [234, 108] width 468 height 217
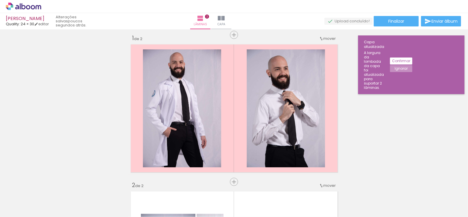
scroll to position [0, 0]
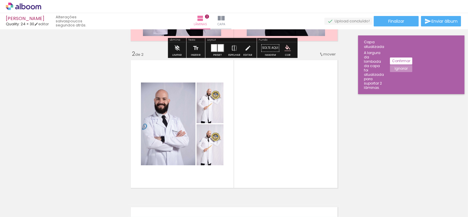
scroll to position [193, 0]
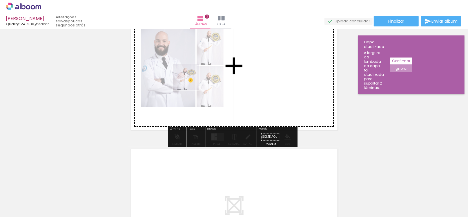
drag, startPoint x: 189, startPoint y: 204, endPoint x: 191, endPoint y: 75, distance: 128.8
click at [191, 75] on quentale-workspace at bounding box center [234, 108] width 468 height 217
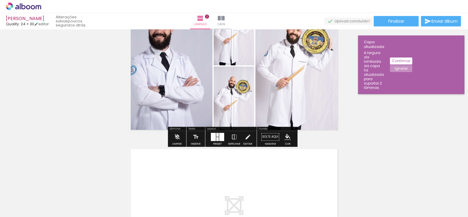
click at [174, 188] on iron-icon at bounding box center [171, 185] width 6 height 6
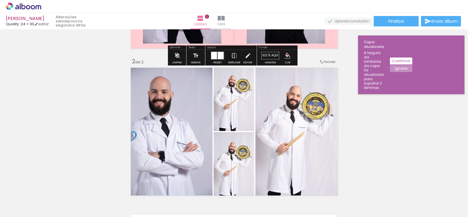
scroll to position [154, 0]
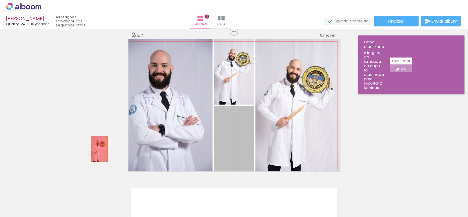
drag, startPoint x: 229, startPoint y: 141, endPoint x: 133, endPoint y: 131, distance: 96.5
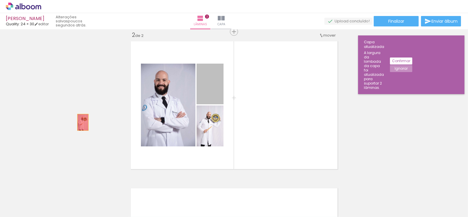
drag, startPoint x: 213, startPoint y: 98, endPoint x: 81, endPoint y: 122, distance: 134.1
click at [81, 122] on div "Inserir lâmina 1 de 2 Inserir lâmina 2 de 2" at bounding box center [234, 97] width 468 height 441
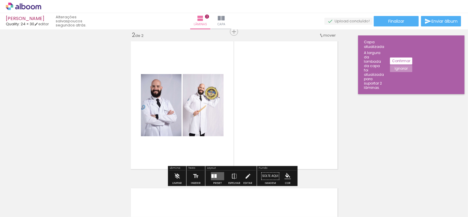
click at [201, 139] on quentale-layouter at bounding box center [235, 105] width 212 height 132
click at [214, 174] on div at bounding box center [215, 176] width 2 height 4
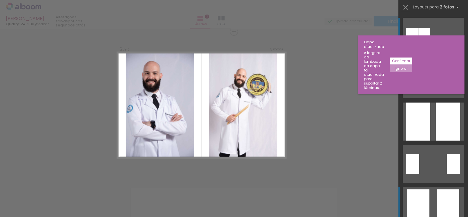
scroll to position [48, 0]
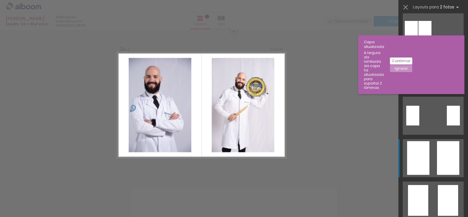
click at [422, 148] on div at bounding box center [418, 158] width 22 height 34
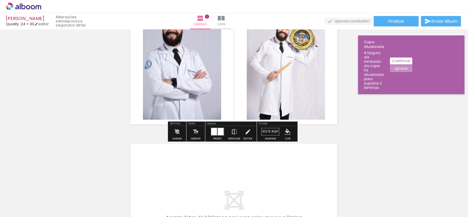
scroll to position [203, 0]
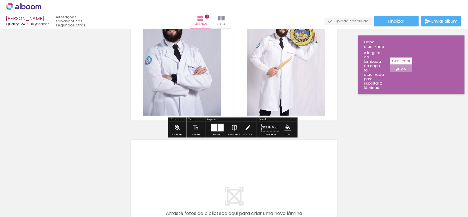
click at [287, 131] on paper-menu-button "#ffebee #ffcdd2 #ef9a9a #e57373 #ef5350 #f44336 #e53935 #d32f2f #c62828 #b71c1c…" at bounding box center [287, 127] width 11 height 11
click at [285, 125] on iron-icon "color picker" at bounding box center [288, 127] width 6 height 6
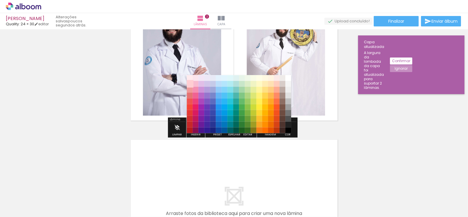
click at [187, 83] on paper-item "#ffcdd2" at bounding box center [190, 84] width 6 height 6
click at [189, 84] on paper-item "#ffcdd2" at bounding box center [190, 84] width 6 height 6
click at [189, 90] on paper-item "#ef9a9a" at bounding box center [190, 89] width 6 height 6
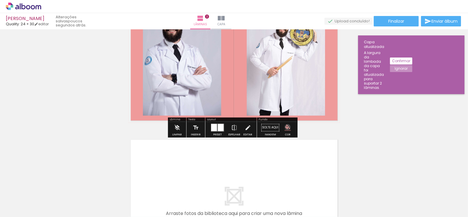
click at [285, 127] on iron-icon "color picker" at bounding box center [288, 127] width 6 height 6
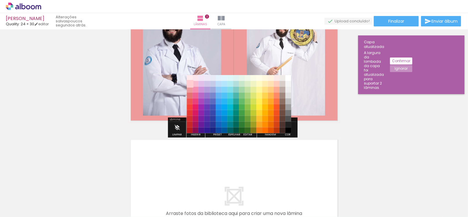
click at [188, 81] on paper-item "#ffcdd2" at bounding box center [190, 84] width 6 height 6
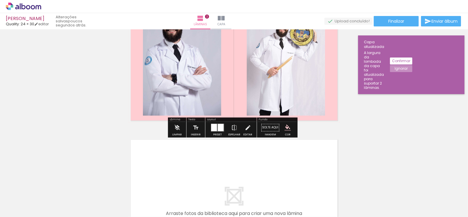
click at [112, 94] on div "Inserir lâmina 1 de 2 Inserir lâmina 2 de 2" at bounding box center [234, 49] width 468 height 441
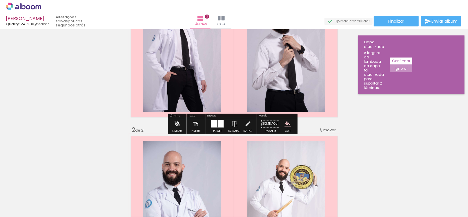
scroll to position [97, 0]
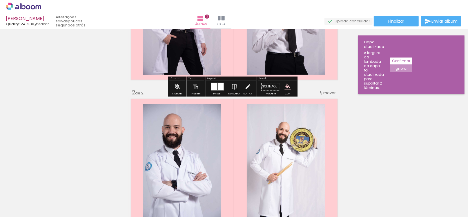
click at [285, 85] on iron-icon "color picker" at bounding box center [288, 87] width 6 height 6
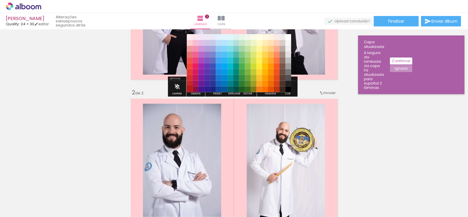
click at [189, 88] on paper-item "#b71c1c" at bounding box center [190, 89] width 6 height 6
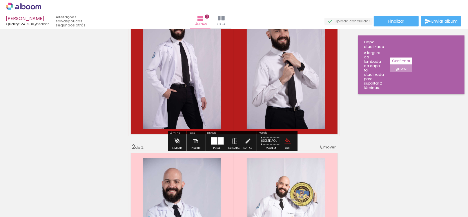
scroll to position [48, 0]
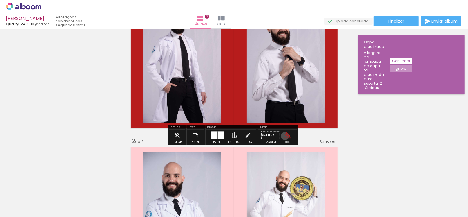
click at [285, 136] on iron-icon "color picker" at bounding box center [288, 135] width 6 height 6
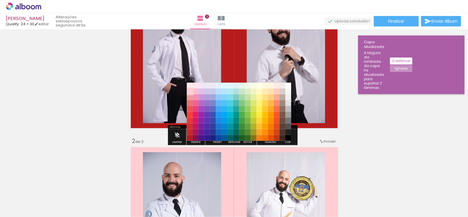
click at [189, 91] on paper-item "#ffcdd2" at bounding box center [190, 91] width 6 height 6
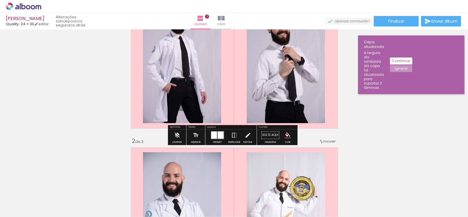
click at [384, 110] on div "Inserir lâmina 1 de 2 Inserir lâmina 2 de 2" at bounding box center [234, 203] width 468 height 441
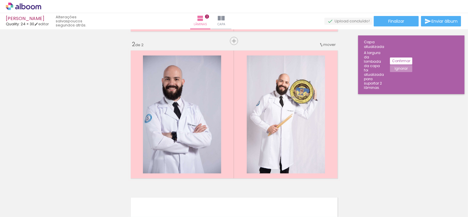
scroll to position [193, 0]
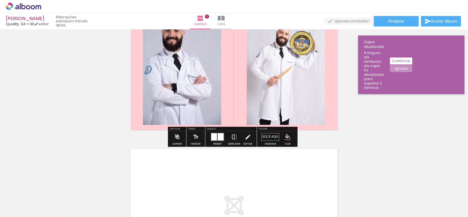
click at [359, 116] on div "Inserir lâmina 1 de 2 Inserir lâmina 2 de 2" at bounding box center [234, 58] width 468 height 441
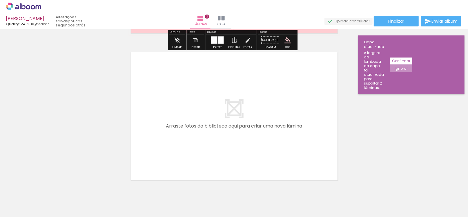
scroll to position [312, 0]
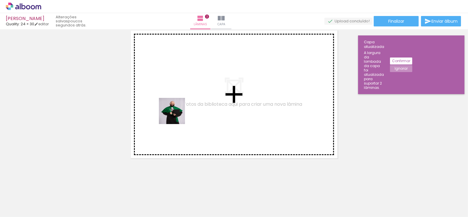
drag, startPoint x: 121, startPoint y: 192, endPoint x: 176, endPoint y: 115, distance: 94.6
click at [176, 115] on quentale-workspace at bounding box center [234, 108] width 468 height 217
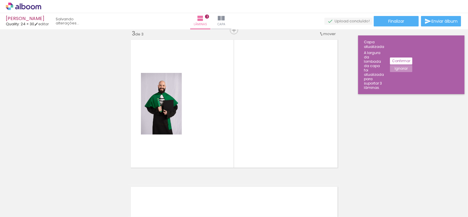
scroll to position [301, 0]
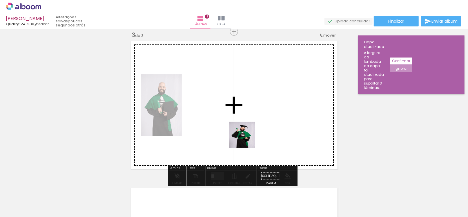
drag, startPoint x: 149, startPoint y: 203, endPoint x: 247, endPoint y: 139, distance: 116.9
click at [247, 139] on quentale-workspace at bounding box center [234, 108] width 468 height 217
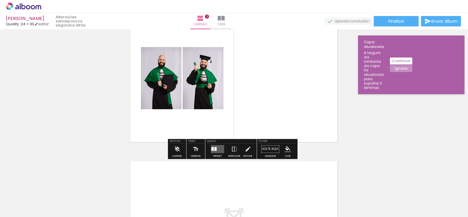
scroll to position [349, 0]
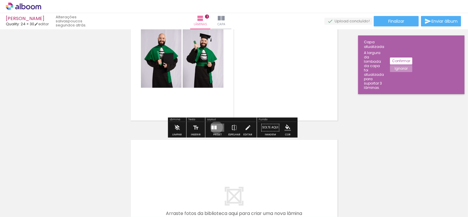
click at [215, 127] on div at bounding box center [215, 128] width 2 height 4
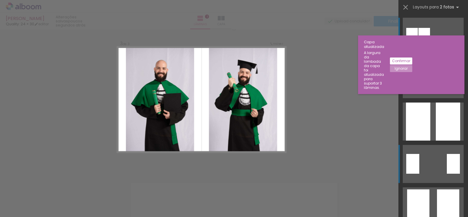
scroll to position [301, 0]
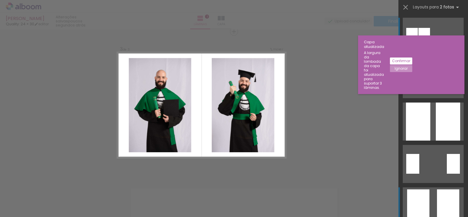
click at [425, 195] on div at bounding box center [418, 206] width 22 height 34
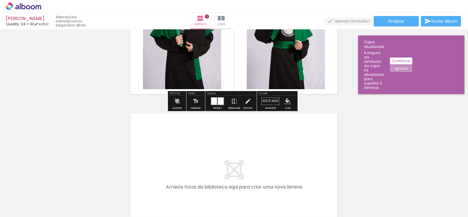
scroll to position [398, 0]
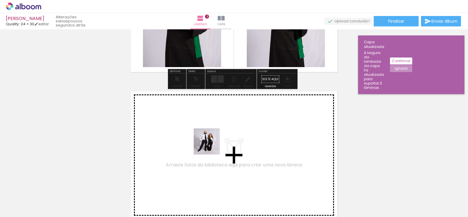
drag, startPoint x: 276, startPoint y: 200, endPoint x: 204, endPoint y: 143, distance: 91.8
click at [204, 143] on quentale-workspace at bounding box center [234, 108] width 468 height 217
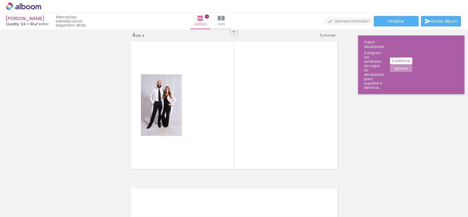
scroll to position [0, 0]
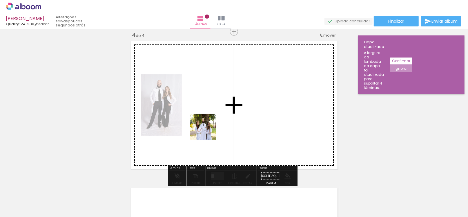
drag, startPoint x: 191, startPoint y: 199, endPoint x: 207, endPoint y: 131, distance: 69.7
click at [207, 131] on quentale-workspace at bounding box center [234, 108] width 468 height 217
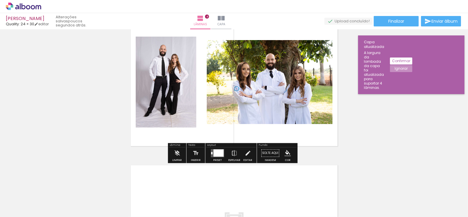
scroll to position [448, 0]
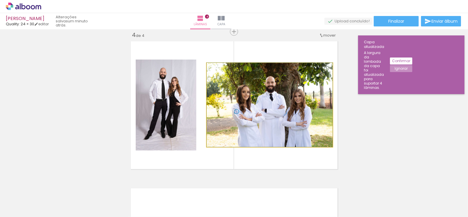
drag, startPoint x: 276, startPoint y: 125, endPoint x: 281, endPoint y: 123, distance: 4.4
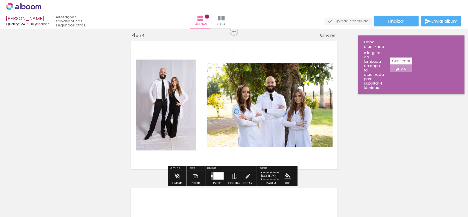
click at [220, 176] on div at bounding box center [219, 175] width 10 height 7
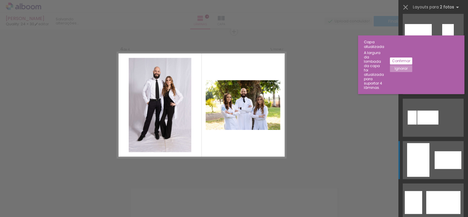
scroll to position [435, 0]
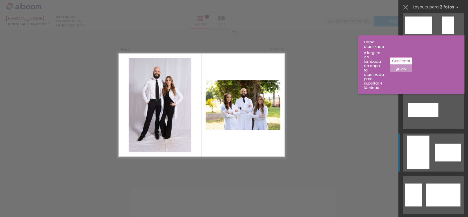
click at [423, 144] on div at bounding box center [418, 152] width 22 height 34
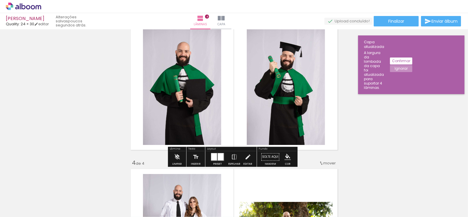
scroll to position [400, 0]
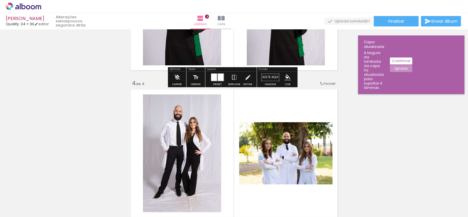
drag, startPoint x: 328, startPoint y: 84, endPoint x: 339, endPoint y: 79, distance: 11.9
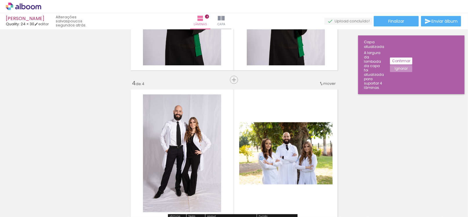
click at [324, 82] on span "mover" at bounding box center [330, 84] width 12 height 6
click at [310, 102] on span "antes da" at bounding box center [303, 102] width 17 height 10
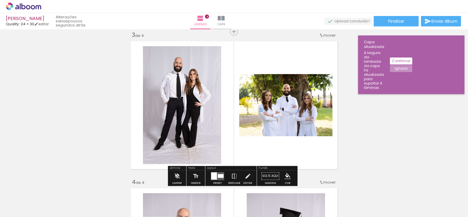
click at [354, 98] on div "Inserir lâmina 1 de 4 Inserir lâmina 2 de 4 Inserir lâmina 3 de 4 Inserir lâmin…" at bounding box center [234, 97] width 468 height 734
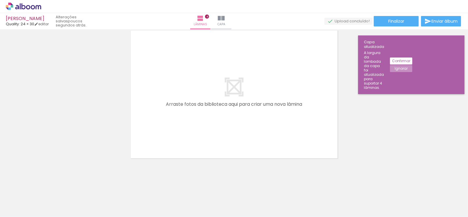
scroll to position [0, 47]
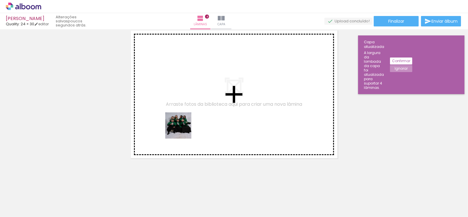
drag, startPoint x: 104, startPoint y: 202, endPoint x: 183, endPoint y: 130, distance: 106.8
click at [183, 130] on quentale-workspace at bounding box center [234, 108] width 468 height 217
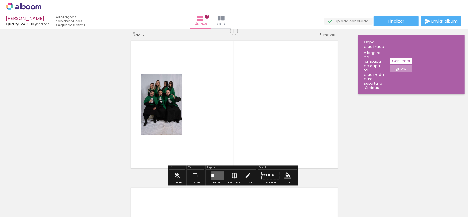
scroll to position [594, 0]
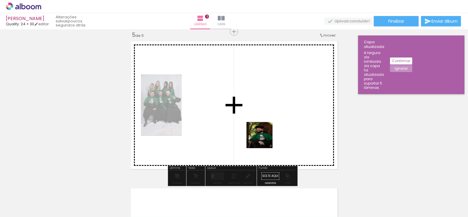
drag, startPoint x: 225, startPoint y: 197, endPoint x: 268, endPoint y: 135, distance: 74.9
click at [268, 135] on quentale-workspace at bounding box center [234, 108] width 468 height 217
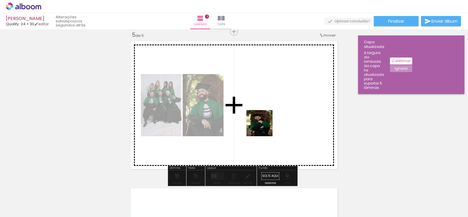
drag, startPoint x: 256, startPoint y: 192, endPoint x: 264, endPoint y: 127, distance: 65.5
click at [264, 127] on quentale-workspace at bounding box center [234, 108] width 468 height 217
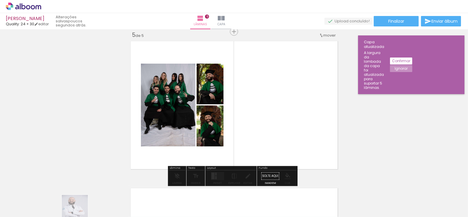
click at [79, 212] on quentale-thumb at bounding box center [90, 196] width 32 height 33
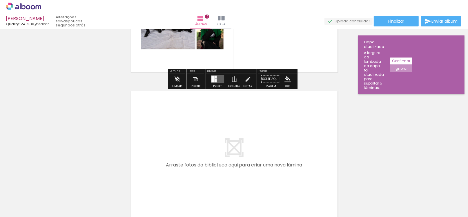
scroll to position [740, 0]
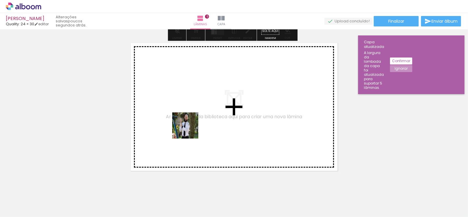
drag, startPoint x: 108, startPoint y: 188, endPoint x: 190, endPoint y: 129, distance: 100.7
click at [190, 129] on quentale-workspace at bounding box center [234, 108] width 468 height 217
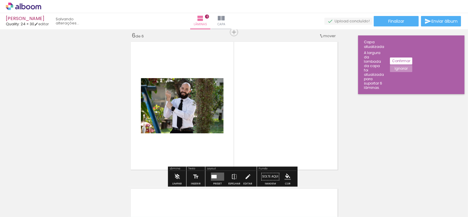
scroll to position [741, 0]
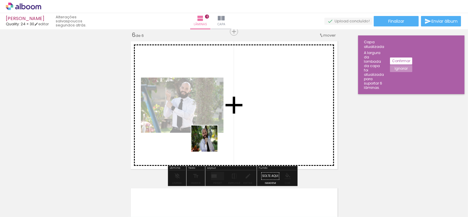
drag, startPoint x: 120, startPoint y: 195, endPoint x: 210, endPoint y: 144, distance: 103.5
click at [211, 141] on quentale-workspace at bounding box center [234, 108] width 468 height 217
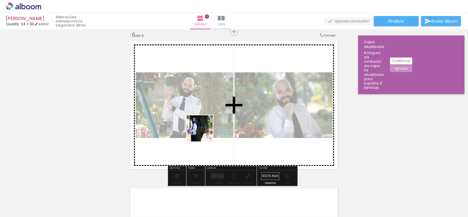
drag, startPoint x: 152, startPoint y: 194, endPoint x: 206, endPoint y: 130, distance: 84.2
click at [206, 130] on quentale-workspace at bounding box center [234, 108] width 468 height 217
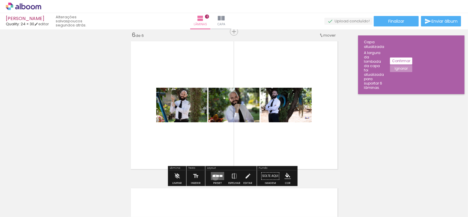
click at [214, 177] on quentale-layouter at bounding box center [217, 176] width 13 height 8
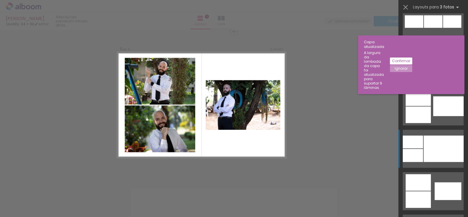
scroll to position [435, 0]
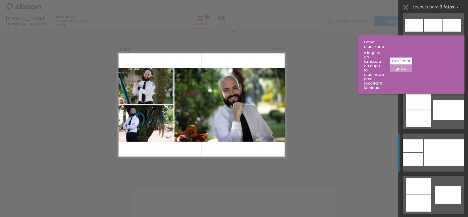
click at [441, 155] on div at bounding box center [444, 152] width 40 height 26
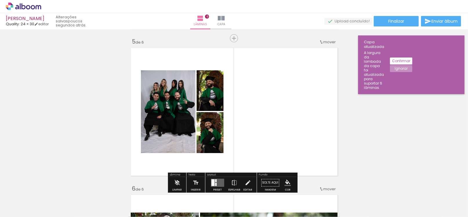
scroll to position [580, 0]
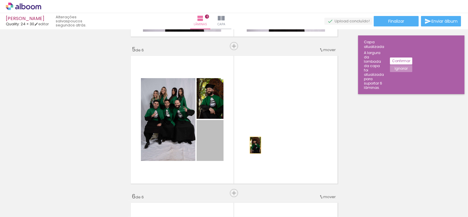
drag, startPoint x: 203, startPoint y: 150, endPoint x: 258, endPoint y: 144, distance: 54.9
click at [258, 144] on quentale-layouter at bounding box center [235, 119] width 212 height 132
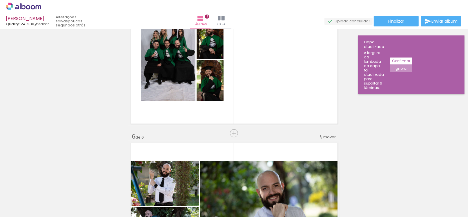
scroll to position [628, 0]
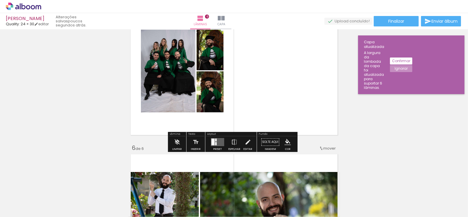
click at [213, 140] on div at bounding box center [213, 142] width 3 height 7
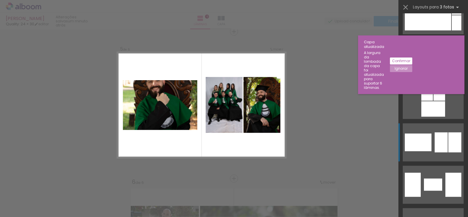
scroll to position [2176, 0]
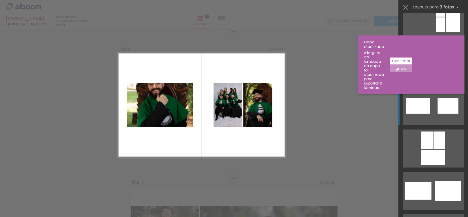
click at [433, 113] on quentale-layouter at bounding box center [433, 106] width 61 height 38
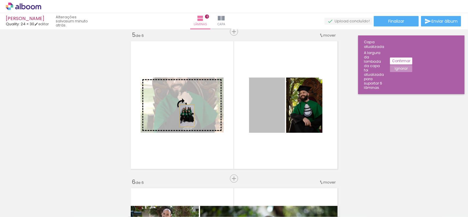
drag, startPoint x: 259, startPoint y: 109, endPoint x: 174, endPoint y: 115, distance: 85.8
click at [0, 0] on slot at bounding box center [0, 0] width 0 height 0
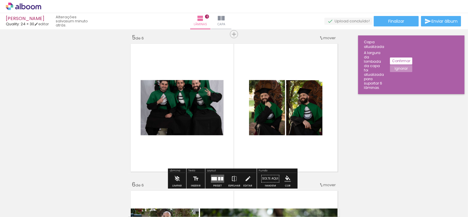
scroll to position [594, 0]
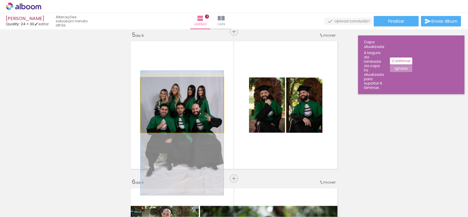
drag, startPoint x: 188, startPoint y: 102, endPoint x: 189, endPoint y: 129, distance: 27.3
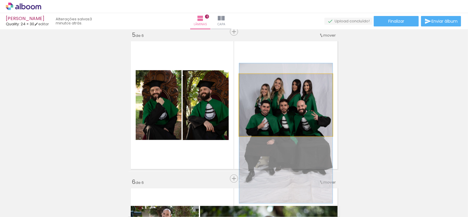
drag, startPoint x: 284, startPoint y: 110, endPoint x: 292, endPoint y: 131, distance: 22.3
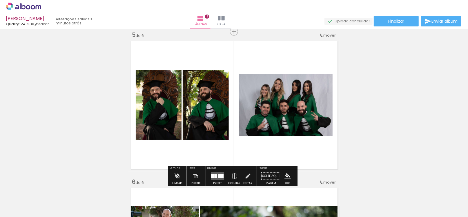
click at [234, 175] on iron-icon at bounding box center [234, 176] width 6 height 12
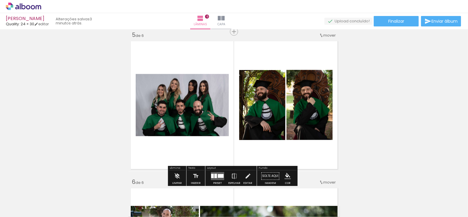
click at [288, 173] on iron-icon "color picker" at bounding box center [288, 176] width 6 height 6
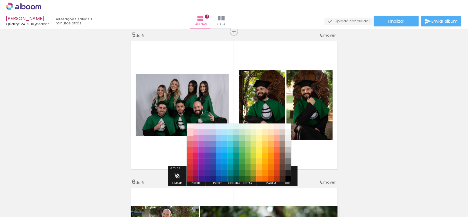
click at [190, 133] on paper-item "#ffcdd2" at bounding box center [190, 132] width 6 height 6
click at [191, 133] on paper-item "#ffcdd2" at bounding box center [190, 132] width 6 height 6
drag, startPoint x: 191, startPoint y: 133, endPoint x: 188, endPoint y: 134, distance: 3.3
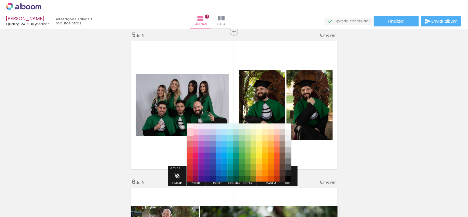
drag, startPoint x: 188, startPoint y: 134, endPoint x: 191, endPoint y: 132, distance: 3.9
click at [191, 132] on paper-item "#ffcdd2" at bounding box center [190, 132] width 6 height 6
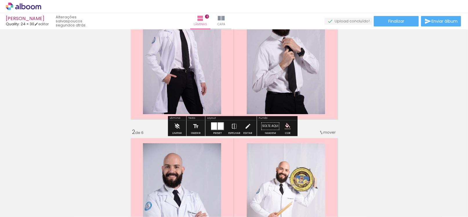
scroll to position [48, 0]
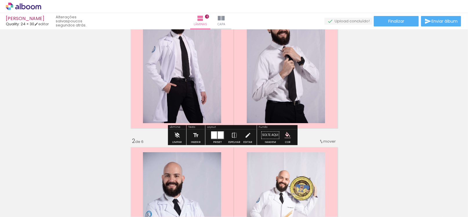
click at [285, 134] on iron-icon "color picker" at bounding box center [288, 135] width 6 height 6
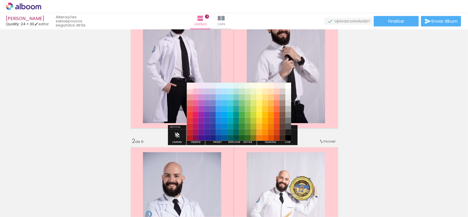
click at [187, 85] on paper-item "#ffebee" at bounding box center [190, 85] width 6 height 6
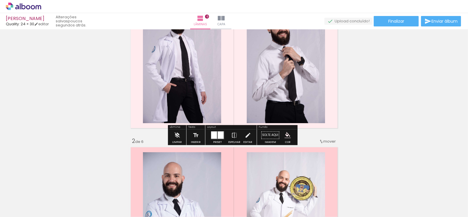
click at [285, 134] on iron-icon "color picker" at bounding box center [288, 135] width 6 height 6
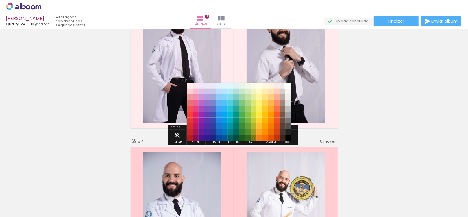
click at [288, 84] on paper-item "#ffffff" at bounding box center [288, 85] width 6 height 6
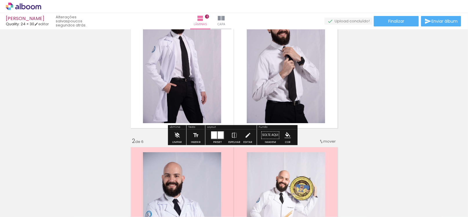
click at [285, 135] on iron-icon "color picker" at bounding box center [288, 135] width 6 height 6
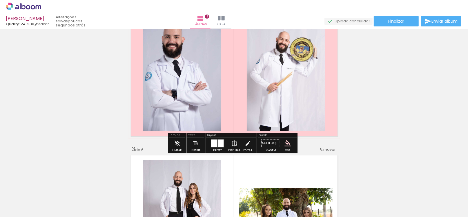
scroll to position [193, 0]
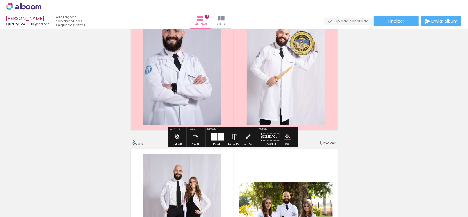
click at [285, 136] on iron-icon "color picker" at bounding box center [288, 137] width 6 height 6
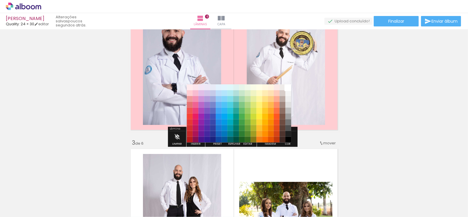
click at [287, 88] on paper-item "#ffffff" at bounding box center [288, 87] width 6 height 6
click at [283, 87] on paper-item "#efebe9" at bounding box center [283, 87] width 6 height 6
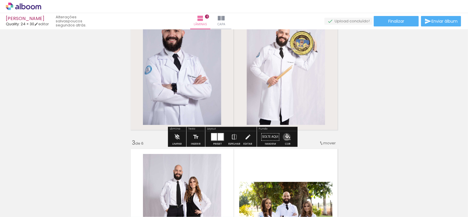
click at [285, 137] on iron-icon "color picker" at bounding box center [288, 137] width 6 height 6
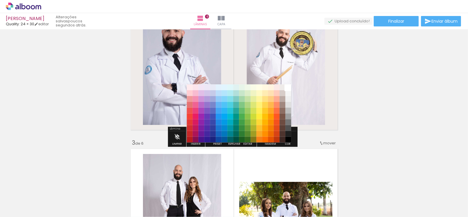
click at [287, 87] on paper-item "#ffffff" at bounding box center [288, 87] width 6 height 6
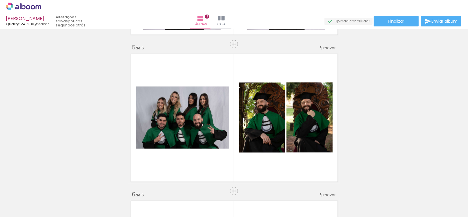
scroll to position [580, 0]
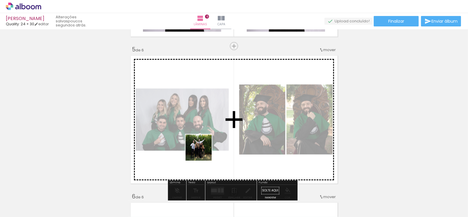
drag, startPoint x: 288, startPoint y: 197, endPoint x: 203, endPoint y: 152, distance: 96.2
click at [203, 152] on quentale-workspace at bounding box center [234, 108] width 468 height 217
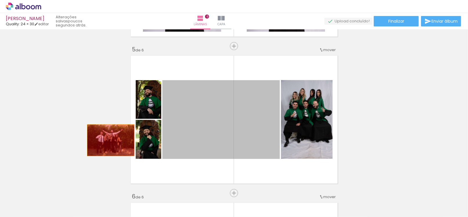
drag, startPoint x: 229, startPoint y: 125, endPoint x: 79, endPoint y: 140, distance: 150.4
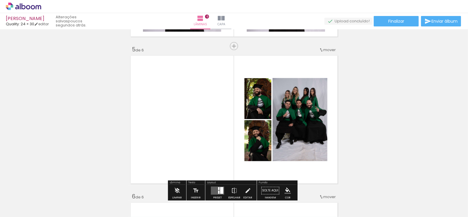
scroll to position [628, 0]
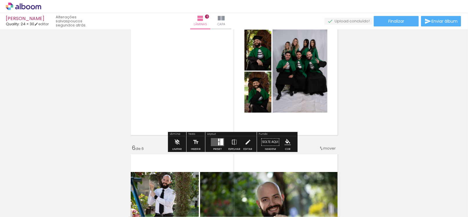
click at [213, 141] on quentale-layouter at bounding box center [217, 142] width 13 height 8
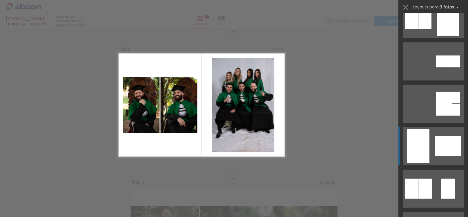
scroll to position [0, 0]
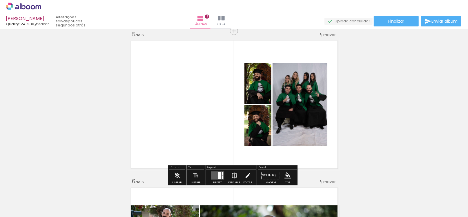
scroll to position [594, 0]
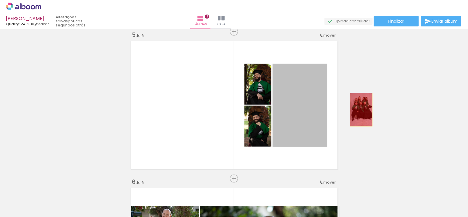
drag, startPoint x: 302, startPoint y: 115, endPoint x: 371, endPoint y: 109, distance: 69.6
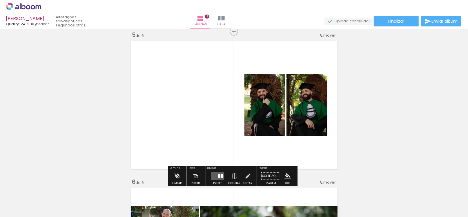
click at [215, 176] on quentale-layouter at bounding box center [217, 176] width 13 height 8
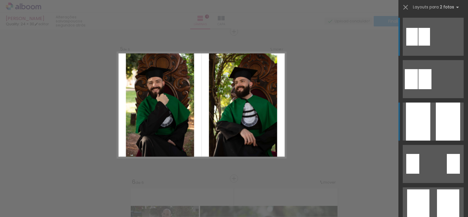
click at [424, 111] on div at bounding box center [418, 121] width 24 height 38
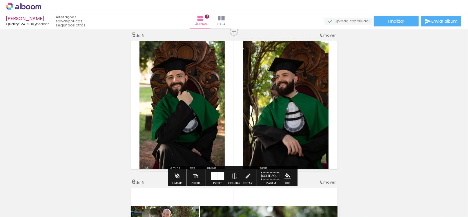
click at [211, 175] on div at bounding box center [214, 176] width 7 height 8
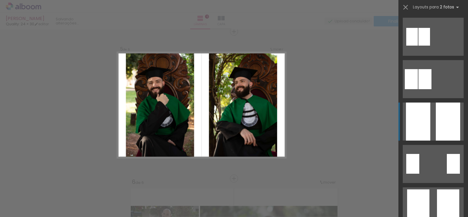
scroll to position [84, 0]
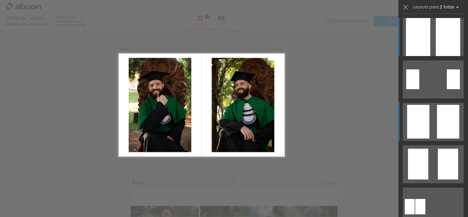
click at [419, 121] on div at bounding box center [418, 122] width 22 height 34
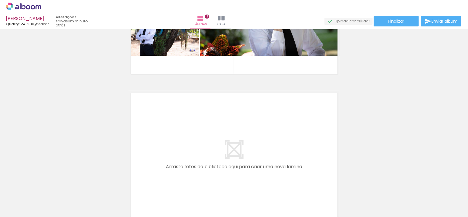
scroll to position [885, 0]
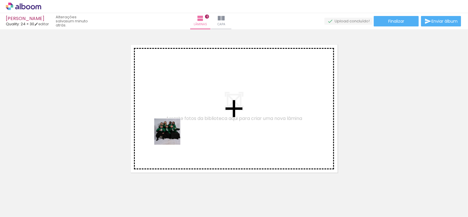
drag, startPoint x: 161, startPoint y: 189, endPoint x: 174, endPoint y: 130, distance: 60.5
click at [174, 130] on quentale-workspace at bounding box center [234, 108] width 468 height 217
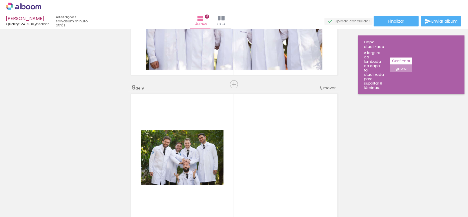
scroll to position [1133, 0]
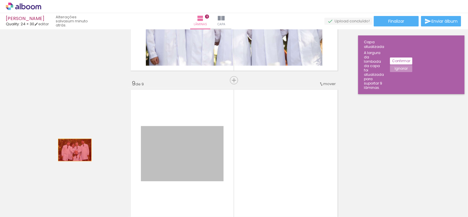
drag, startPoint x: 173, startPoint y: 156, endPoint x: 75, endPoint y: 143, distance: 99.5
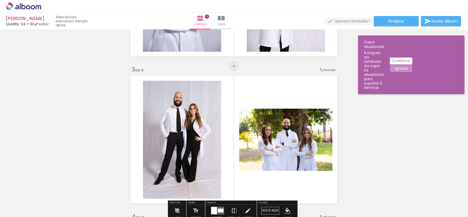
scroll to position [263, 0]
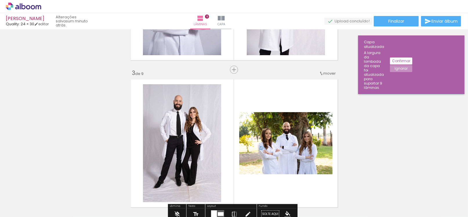
click at [324, 73] on span "mover" at bounding box center [330, 74] width 12 height 6
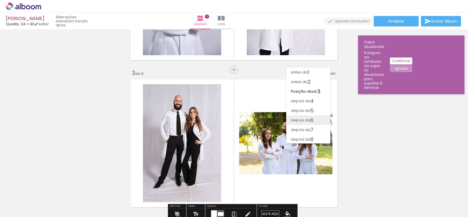
scroll to position [10, 0]
click at [305, 140] on span "depois da" at bounding box center [300, 139] width 19 height 10
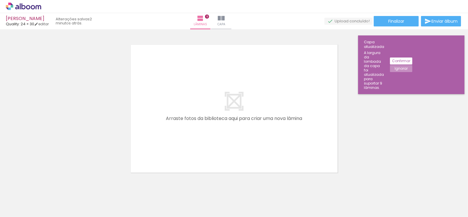
scroll to position [0, 2021]
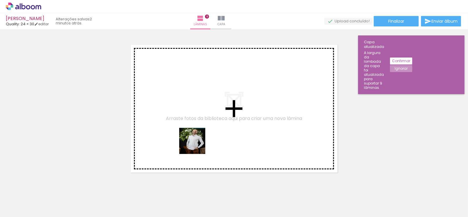
drag, startPoint x: 216, startPoint y: 194, endPoint x: 197, endPoint y: 142, distance: 55.0
click at [197, 142] on quentale-workspace at bounding box center [234, 108] width 468 height 217
